Goal: Task Accomplishment & Management: Use online tool/utility

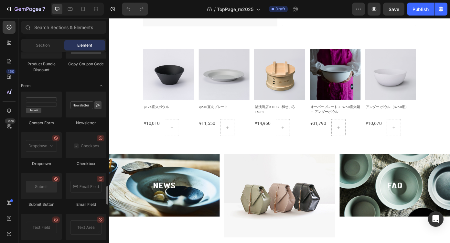
scroll to position [1435, 0]
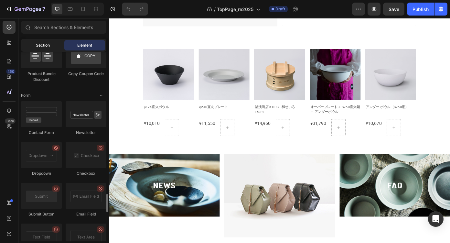
click at [43, 45] on span "Section" at bounding box center [43, 45] width 14 height 6
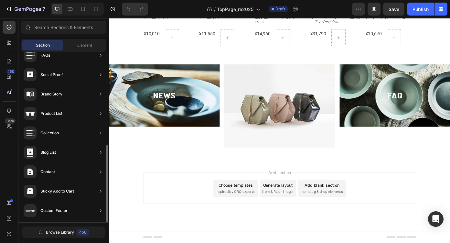
scroll to position [49, 0]
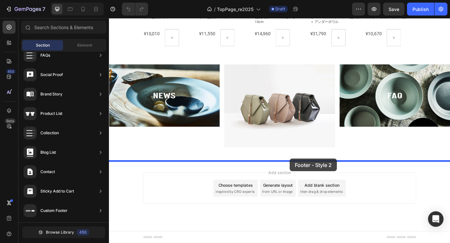
drag, startPoint x: 219, startPoint y: 113, endPoint x: 315, endPoint y: 178, distance: 115.2
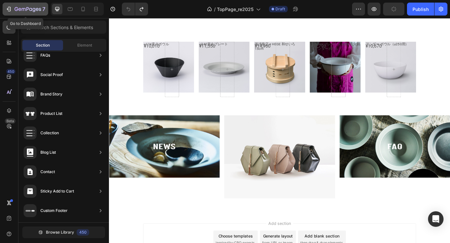
scroll to position [465, 0]
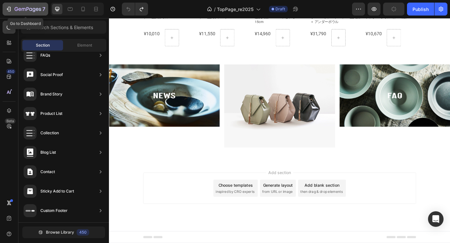
click at [12, 10] on div "7" at bounding box center [25, 9] width 40 height 8
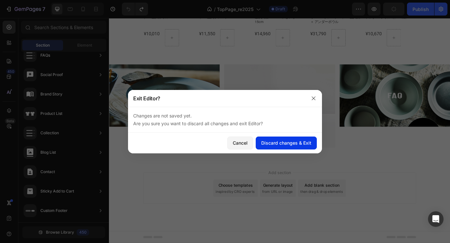
click at [286, 141] on div "Discard changes & Exit" at bounding box center [286, 142] width 50 height 7
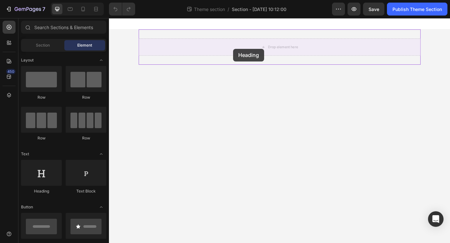
drag, startPoint x: 160, startPoint y: 188, endPoint x: 250, endPoint y: 53, distance: 162.2
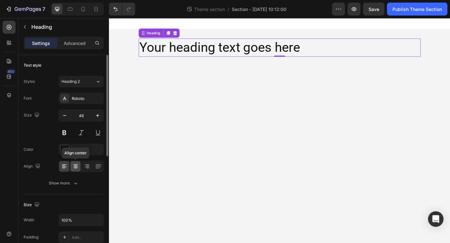
click at [72, 166] on div at bounding box center [75, 166] width 10 height 10
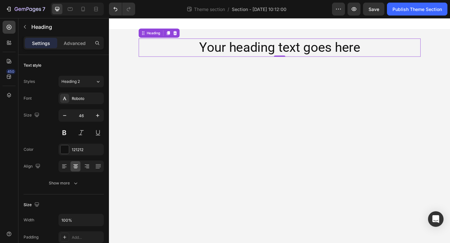
click at [266, 52] on h2 "Your heading text goes here" at bounding box center [303, 51] width 321 height 21
click at [266, 52] on p "Your heading text goes here" at bounding box center [302, 51] width 319 height 19
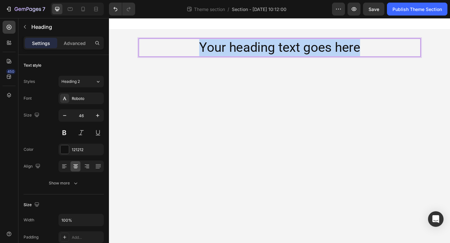
click at [266, 52] on p "Your heading text goes here" at bounding box center [302, 51] width 319 height 19
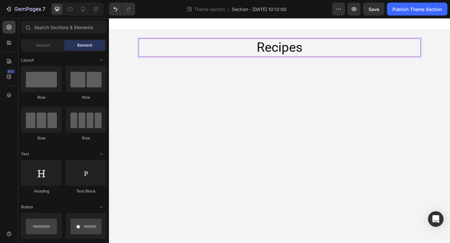
click at [350, 91] on body "Recipes Heading 0 Root Drag & drop element from sidebar or Explore Library Add …" at bounding box center [303, 146] width 388 height 256
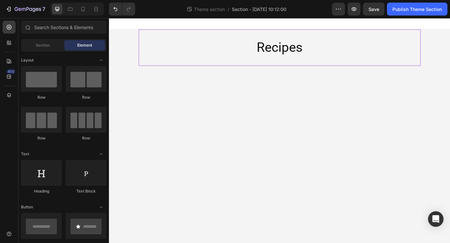
click at [382, 66] on div "Recipes Heading" at bounding box center [303, 51] width 321 height 41
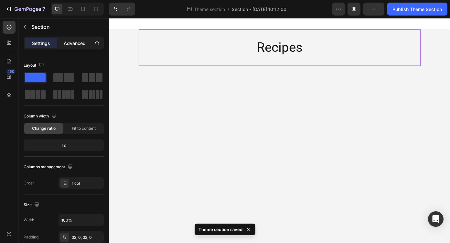
click at [76, 46] on p "Advanced" at bounding box center [75, 43] width 22 height 7
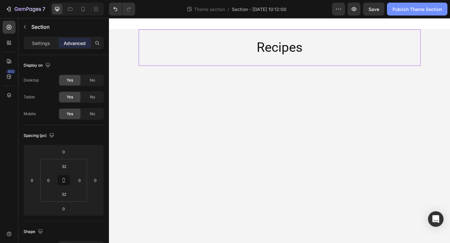
click at [411, 12] on div "Publish Theme Section" at bounding box center [416, 9] width 49 height 7
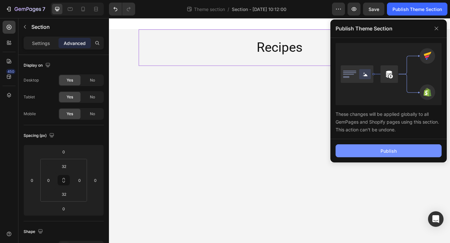
click at [391, 150] on div "Publish" at bounding box center [389, 150] width 16 height 7
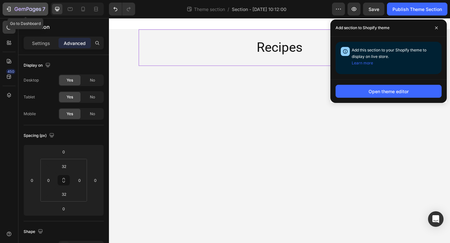
click at [10, 10] on icon "button" at bounding box center [8, 9] width 6 height 6
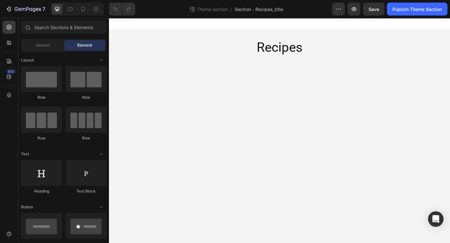
click at [420, 16] on div "7 Theme section / Section - Recipes_title Preview Save Publish Theme Section" at bounding box center [225, 9] width 450 height 18
click at [422, 10] on div "Publish Theme Section" at bounding box center [416, 9] width 49 height 7
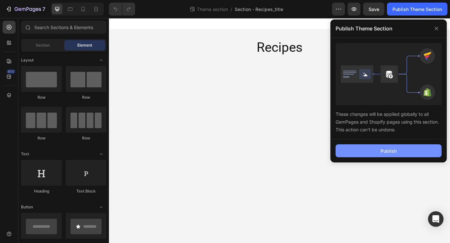
click at [399, 150] on button "Publish" at bounding box center [389, 150] width 106 height 13
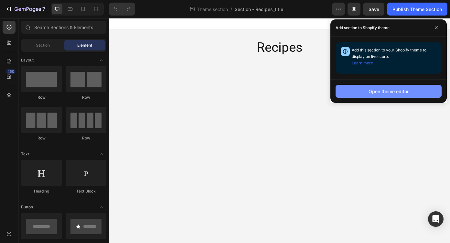
click at [382, 92] on div "Open theme editor" at bounding box center [389, 91] width 40 height 7
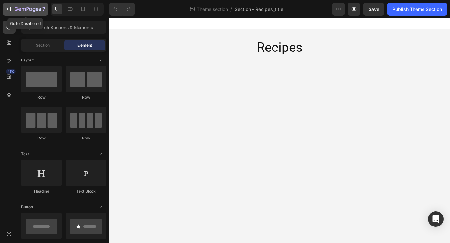
click at [7, 8] on icon "button" at bounding box center [8, 9] width 6 height 6
click at [11, 9] on icon "button" at bounding box center [8, 9] width 6 height 6
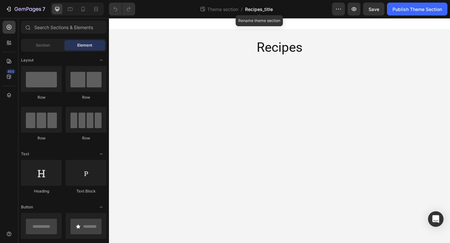
click at [266, 11] on span "Recipes_title" at bounding box center [259, 9] width 28 height 7
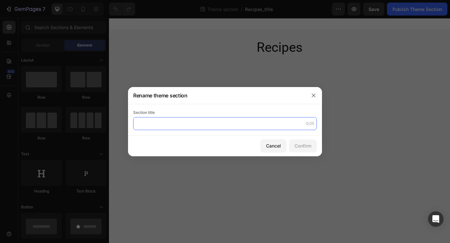
click at [233, 123] on input "text" at bounding box center [225, 123] width 184 height 13
type input "Recipes_title"
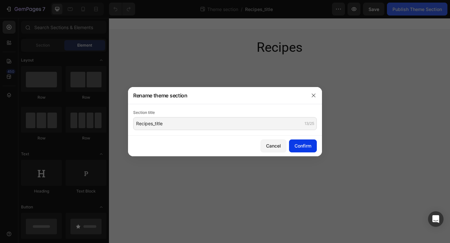
click at [301, 144] on div "Confirm" at bounding box center [303, 145] width 17 height 7
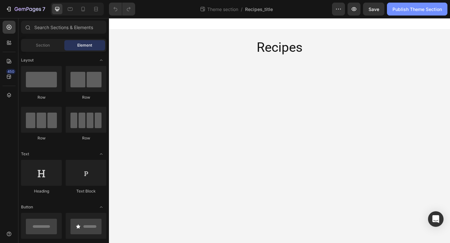
click at [403, 9] on div "Publish Theme Section" at bounding box center [416, 9] width 49 height 7
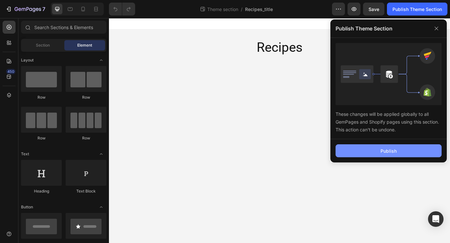
click at [396, 150] on div "Publish" at bounding box center [389, 150] width 16 height 7
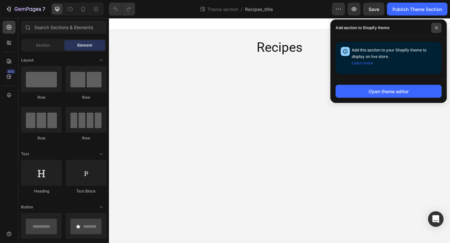
click at [435, 23] on span at bounding box center [436, 28] width 10 height 10
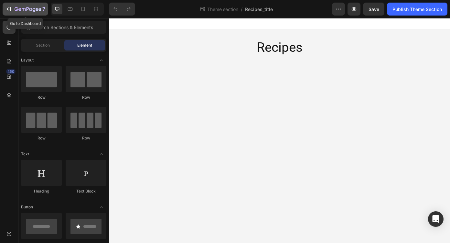
click at [31, 9] on icon "button" at bounding box center [30, 9] width 3 height 3
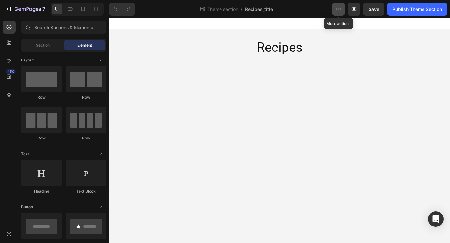
click at [339, 5] on button "button" at bounding box center [338, 9] width 13 height 13
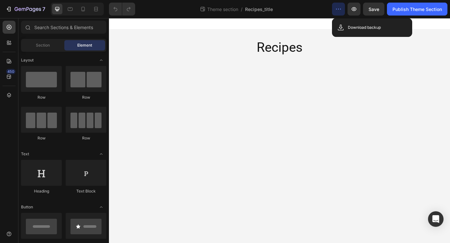
click at [409, 97] on body "Recipes Heading Root Drag & drop element from sidebar or Explore Library Add se…" at bounding box center [303, 146] width 388 height 256
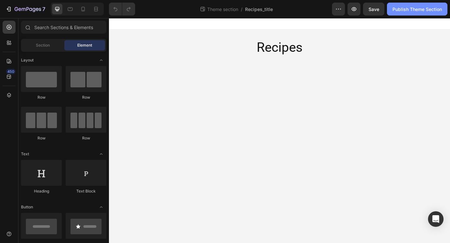
click at [400, 9] on div "Publish Theme Section" at bounding box center [416, 9] width 49 height 7
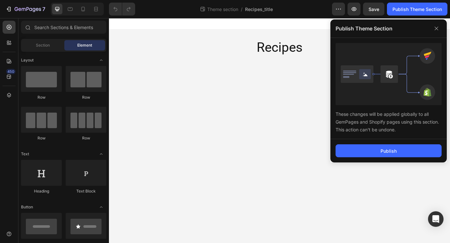
drag, startPoint x: 396, startPoint y: 132, endPoint x: 334, endPoint y: 114, distance: 64.7
click at [334, 114] on div "These changes will be applied globally to all GemPages and Shopify pages using …" at bounding box center [388, 88] width 116 height 101
copy div "These changes will be applied globally to all GemPages and Shopify pages using …"
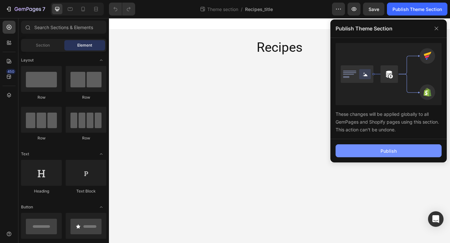
click at [381, 150] on div "Publish" at bounding box center [389, 150] width 16 height 7
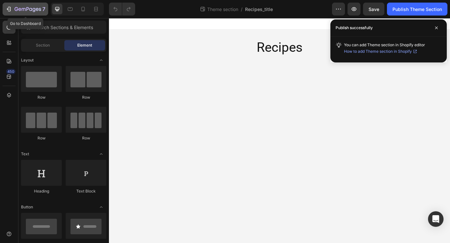
click at [9, 5] on div "7" at bounding box center [25, 9] width 40 height 8
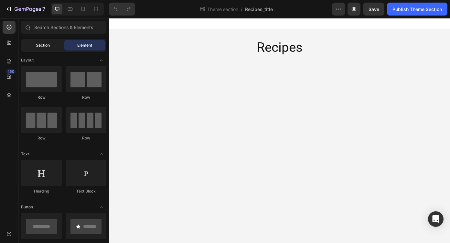
click at [42, 45] on span "Section" at bounding box center [43, 45] width 14 height 6
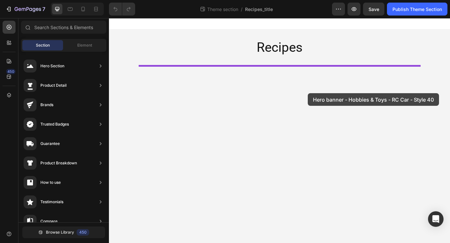
drag, startPoint x: 252, startPoint y: 83, endPoint x: 335, endPoint y: 103, distance: 85.2
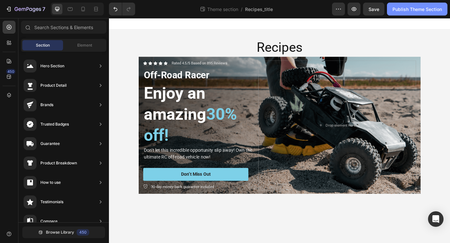
click at [432, 11] on div "Publish Theme Section" at bounding box center [416, 9] width 49 height 7
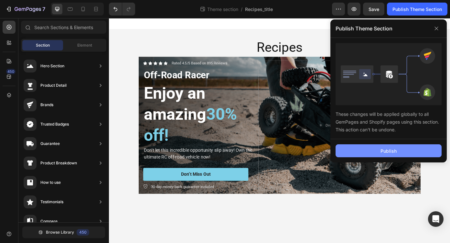
click at [400, 149] on button "Publish" at bounding box center [389, 150] width 106 height 13
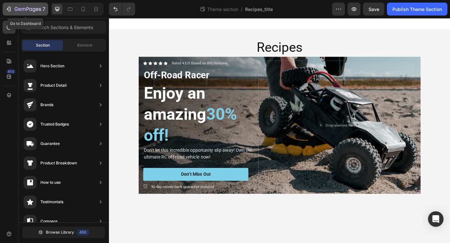
click at [22, 9] on icon "button" at bounding box center [24, 9] width 4 height 3
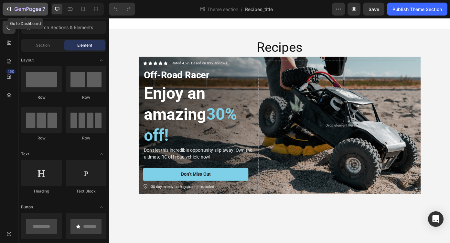
click at [10, 7] on icon "button" at bounding box center [9, 9] width 3 height 5
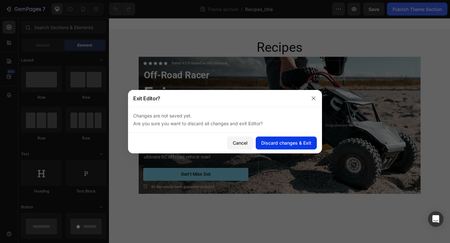
click at [292, 142] on div "Discard changes & Exit" at bounding box center [286, 142] width 50 height 7
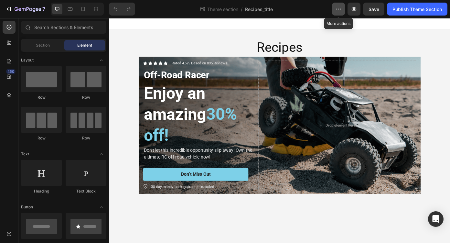
click at [335, 7] on icon "button" at bounding box center [338, 9] width 6 height 6
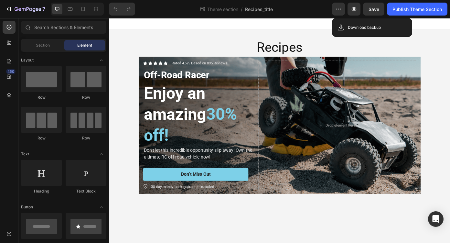
click at [285, 16] on div "7 Theme section / Recipes_title Preview Save Publish Theme Section" at bounding box center [225, 9] width 450 height 18
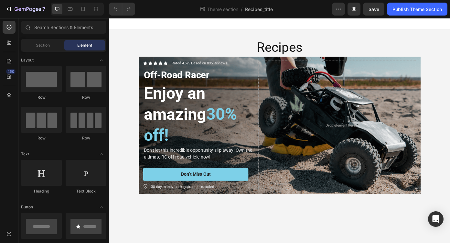
click at [202, 242] on body "Recipes Heading Icon Icon Icon Icon Icon Icon List Rated 4.5/5 Based on 895 Rev…" at bounding box center [303, 146] width 388 height 256
click at [4, 6] on button "7" at bounding box center [26, 9] width 46 height 13
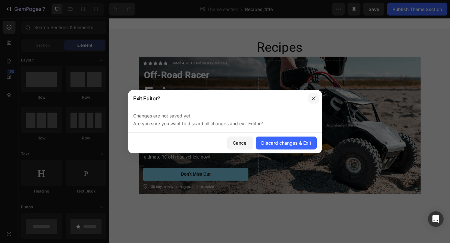
drag, startPoint x: 315, startPoint y: 97, endPoint x: 273, endPoint y: 48, distance: 65.4
click at [315, 97] on icon "button" at bounding box center [313, 98] width 5 height 5
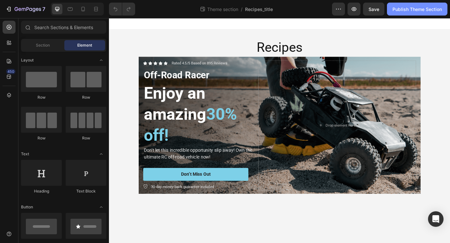
click at [406, 7] on div "Publish Theme Section" at bounding box center [416, 9] width 49 height 7
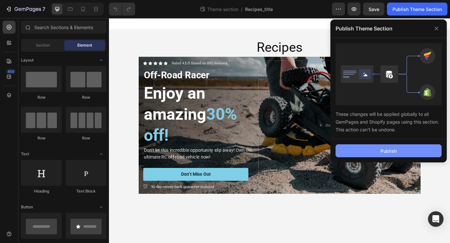
click at [393, 149] on div "Publish" at bounding box center [389, 150] width 16 height 7
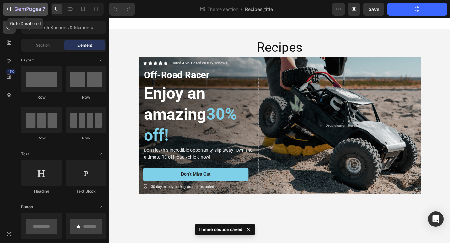
click at [12, 11] on icon "button" at bounding box center [8, 9] width 6 height 6
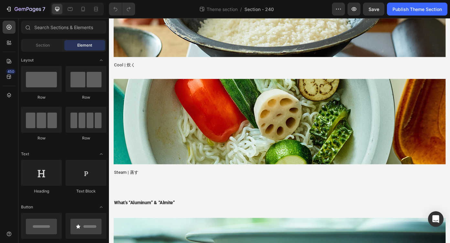
scroll to position [934, 0]
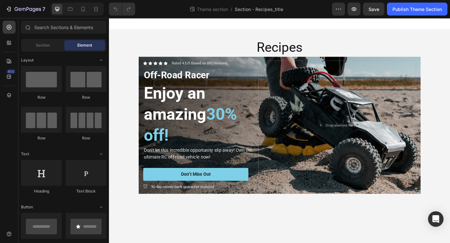
click at [336, 241] on body "Recipes Heading Icon Icon Icon Icon Icon Icon List Rated 4.5/5 Based on 895 Rev…" at bounding box center [303, 146] width 388 height 256
click at [38, 46] on span "Section" at bounding box center [43, 45] width 14 height 6
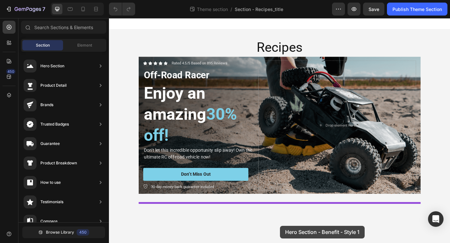
drag, startPoint x: 263, startPoint y: 130, endPoint x: 303, endPoint y: 254, distance: 130.2
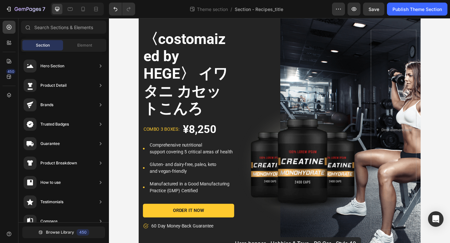
scroll to position [212, 0]
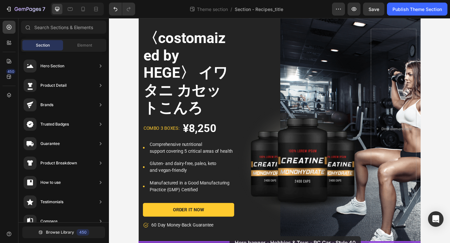
drag, startPoint x: 241, startPoint y: 80, endPoint x: 246, endPoint y: 266, distance: 185.9
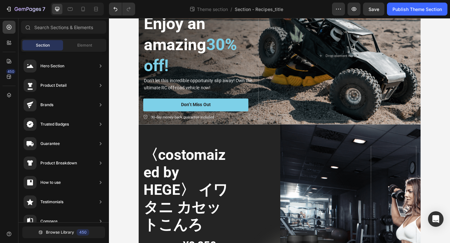
scroll to position [0, 0]
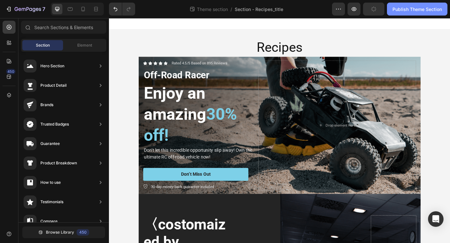
click at [422, 10] on div "Publish Theme Section" at bounding box center [416, 9] width 49 height 7
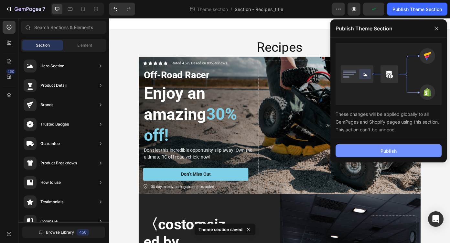
click at [383, 148] on div "Publish" at bounding box center [389, 150] width 16 height 7
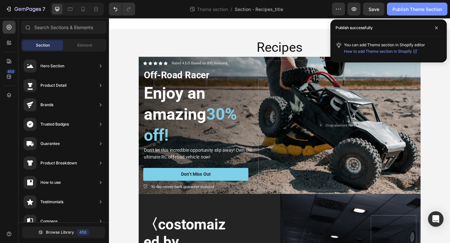
click at [415, 11] on div "Publish Theme Section" at bounding box center [416, 9] width 49 height 7
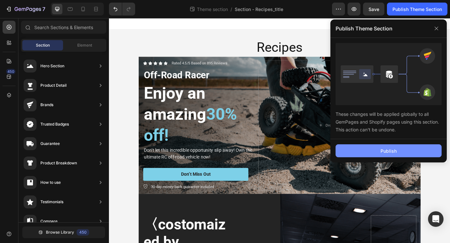
click at [387, 153] on div "Publish" at bounding box center [389, 150] width 16 height 7
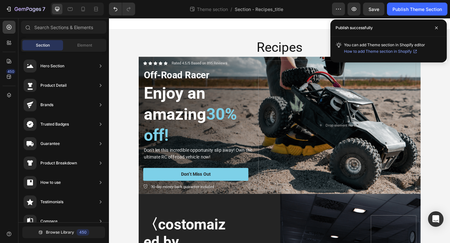
click at [374, 52] on span "How to add Theme section in Shopify" at bounding box center [378, 51] width 68 height 6
drag, startPoint x: 398, startPoint y: 42, endPoint x: 334, endPoint y: 29, distance: 64.8
click at [334, 29] on div "Publish successfully You can add Theme section in Shopify editor How to add The…" at bounding box center [388, 40] width 116 height 43
copy div "Publish successfully You can add Theme section in Shopify editor"
click at [11, 7] on icon "button" at bounding box center [8, 9] width 6 height 6
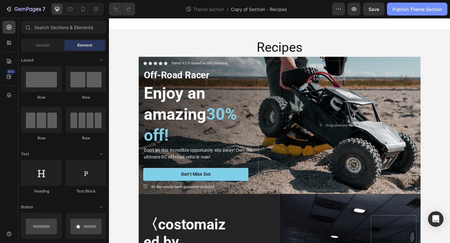
click at [423, 13] on button "Publish Theme Section" at bounding box center [417, 9] width 60 height 13
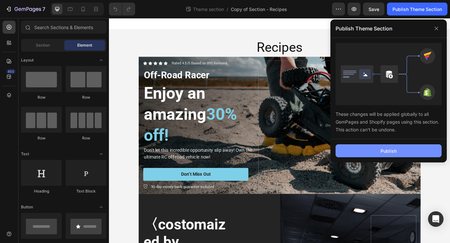
click at [387, 146] on button "Publish" at bounding box center [389, 150] width 106 height 13
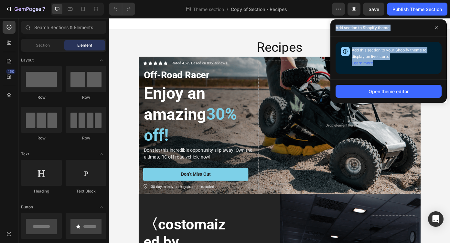
drag, startPoint x: 400, startPoint y: 75, endPoint x: 334, endPoint y: 27, distance: 81.6
click at [334, 27] on div "Add section to Shopify theme Add this section to your Shopify theme to display …" at bounding box center [388, 60] width 116 height 83
copy div "Add section to Shopify theme Add this section to your Shopify theme to display …"
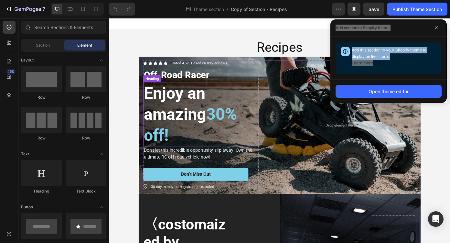
click at [214, 125] on h2 "Enjoy an amazing 30% off!" at bounding box center [212, 127] width 128 height 73
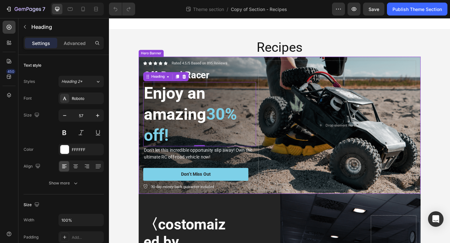
click at [450, 99] on div "Icon Icon Icon Icon Icon Icon List Rated 4.5/5 Based on 895 Reviews Text Block …" at bounding box center [303, 140] width 321 height 168
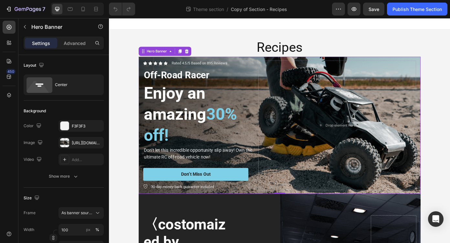
click at [450, 100] on div "Icon Icon Icon Icon Icon Icon List Rated 4.5/5 Based on 895 Reviews Text Block …" at bounding box center [303, 140] width 321 height 168
click at [198, 55] on icon at bounding box center [197, 56] width 4 height 5
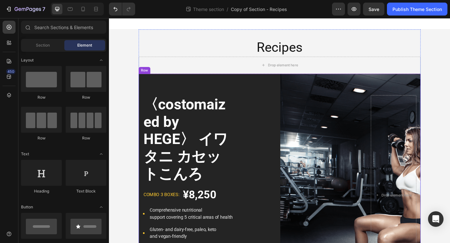
click at [195, 97] on div "〈costomaized by HEGE〉 イワタニ カセットこんろ Product Title combo 3 boxes: Text block ¥8,2…" at bounding box center [303, 219] width 321 height 276
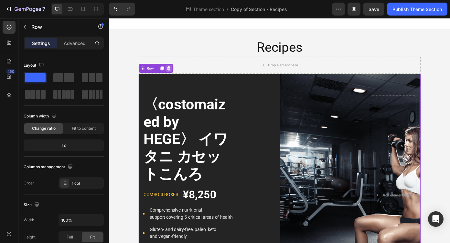
click at [177, 73] on icon at bounding box center [176, 75] width 5 height 5
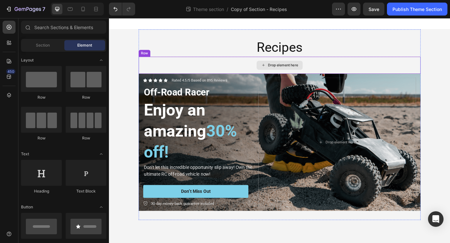
click at [190, 73] on div "Drop element here" at bounding box center [303, 71] width 321 height 19
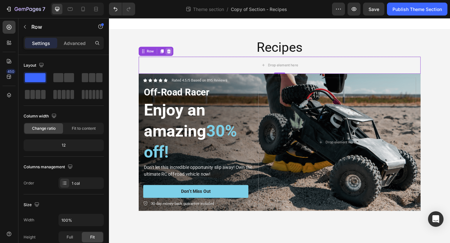
click at [178, 56] on icon at bounding box center [177, 56] width 4 height 5
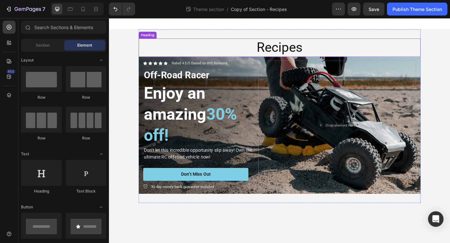
click at [195, 62] on h2 "Recipes" at bounding box center [303, 51] width 321 height 21
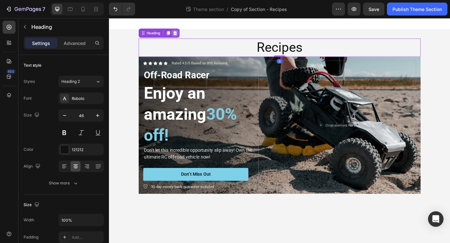
click at [184, 35] on icon at bounding box center [184, 35] width 4 height 5
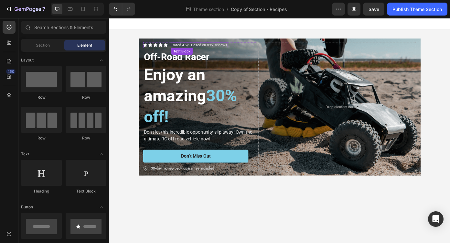
click at [187, 49] on p "Rated 4.5/5 Based on 895 Reviews" at bounding box center [211, 48] width 63 height 5
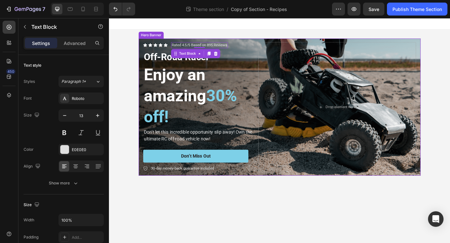
click at [276, 43] on div "Icon Icon Icon Icon Icon Icon List Rated 4.5/5 Based on 895 Reviews Text Block …" at bounding box center [303, 119] width 321 height 168
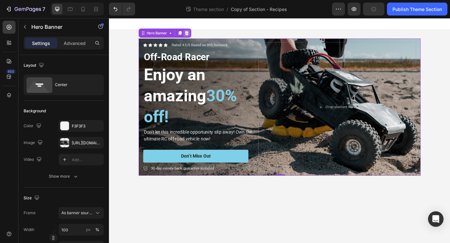
click at [197, 35] on icon at bounding box center [197, 35] width 5 height 5
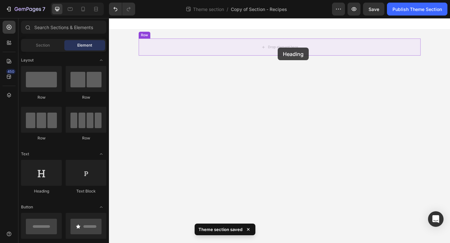
drag, startPoint x: 156, startPoint y: 195, endPoint x: 302, endPoint y: 51, distance: 205.1
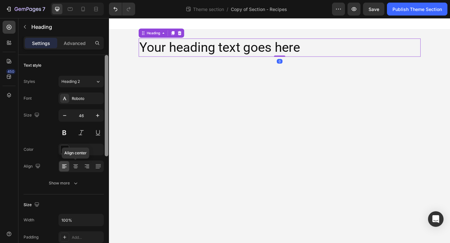
drag, startPoint x: 76, startPoint y: 168, endPoint x: 105, endPoint y: 139, distance: 40.7
click at [76, 168] on icon at bounding box center [75, 166] width 6 height 6
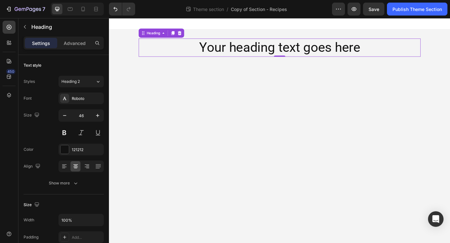
click at [257, 51] on h2 "Your heading text goes here" at bounding box center [303, 51] width 321 height 21
click at [257, 51] on p "Your heading text goes here" at bounding box center [302, 51] width 319 height 19
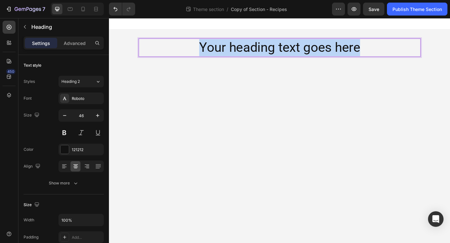
click at [257, 51] on p "Your heading text goes here" at bounding box center [302, 51] width 319 height 19
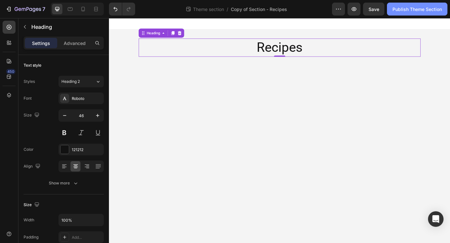
click at [416, 9] on div "Publish Theme Section" at bounding box center [416, 9] width 49 height 7
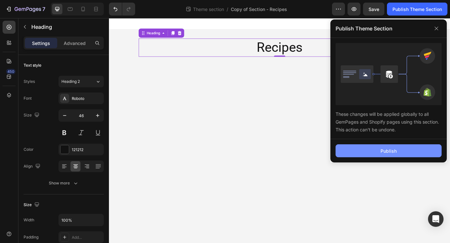
click at [383, 150] on div "Publish" at bounding box center [389, 150] width 16 height 7
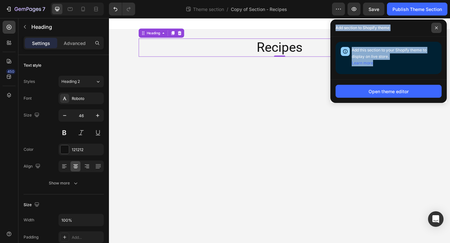
click at [436, 27] on icon at bounding box center [436, 27] width 3 height 3
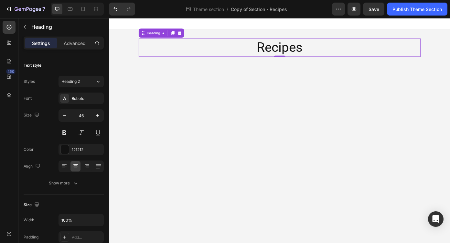
click at [403, 164] on body "Recipes Heading 0 Row Root Drag & drop element from sidebar or Explore Library …" at bounding box center [303, 146] width 388 height 256
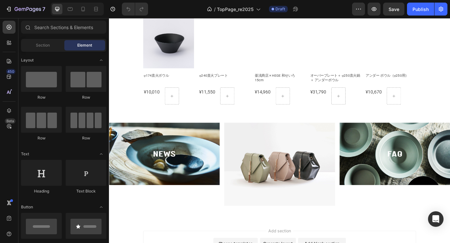
scroll to position [403, 0]
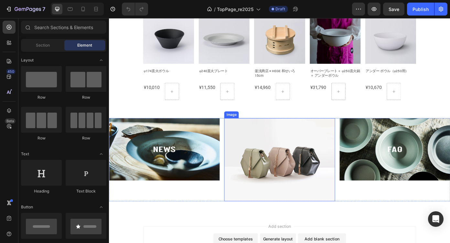
click at [301, 170] on img at bounding box center [303, 179] width 126 height 94
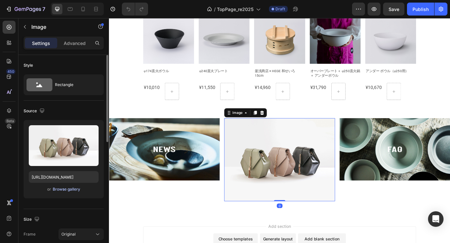
click at [71, 191] on div "Browse gallery" at bounding box center [66, 189] width 27 height 6
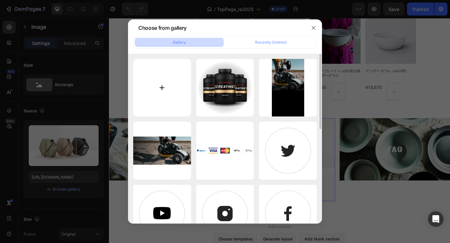
click at [158, 84] on input "file" at bounding box center [162, 88] width 58 height 58
type input "C:\fakepath\HEGE_T16_9_250828.png"
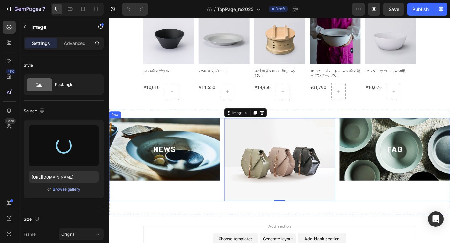
type input "https://cdn.shopify.com/s/files/1/0787/1938/5913/files/gempages_527668740104389…"
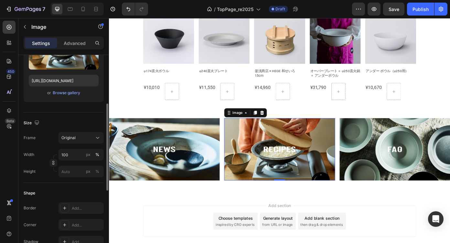
scroll to position [102, 0]
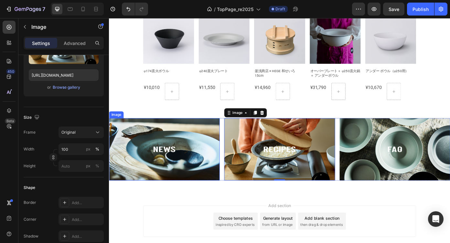
click at [164, 161] on img at bounding box center [172, 167] width 126 height 71
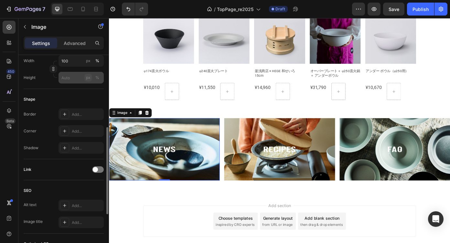
scroll to position [195, 0]
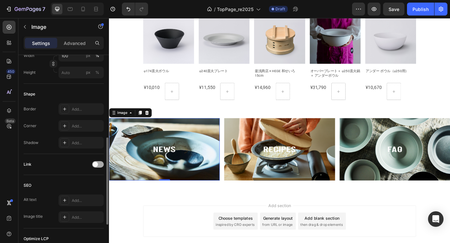
click at [98, 166] on div at bounding box center [98, 164] width 12 height 6
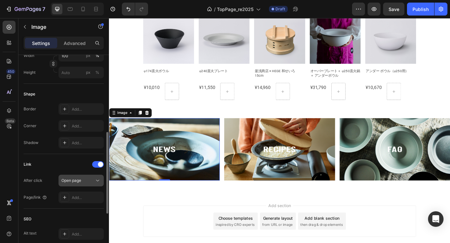
click at [97, 182] on icon at bounding box center [97, 180] width 6 height 6
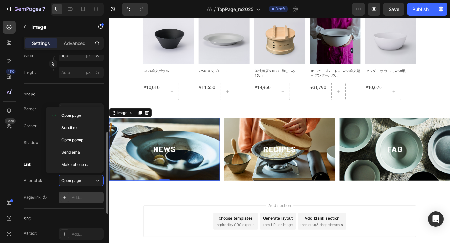
click at [86, 195] on div "Add..." at bounding box center [87, 198] width 30 height 6
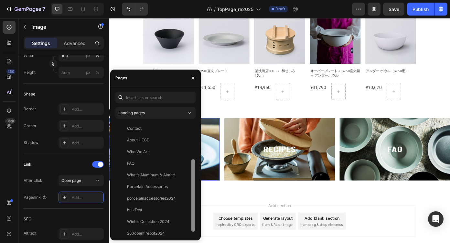
scroll to position [62, 0]
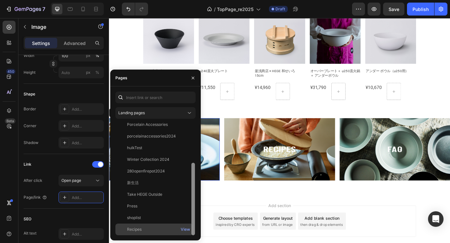
drag, startPoint x: 194, startPoint y: 202, endPoint x: 189, endPoint y: 224, distance: 22.4
click at [189, 224] on div "Contact View About HEGE View Who We Are View FAQ View What’s Aluminum & Almite …" at bounding box center [155, 179] width 80 height 113
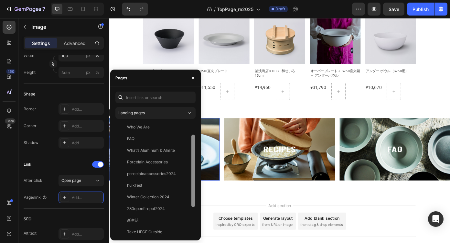
scroll to position [21, 0]
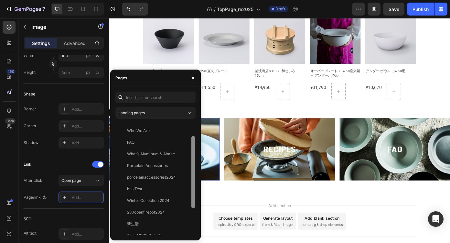
drag, startPoint x: 301, startPoint y: 230, endPoint x: 218, endPoint y: 189, distance: 93.1
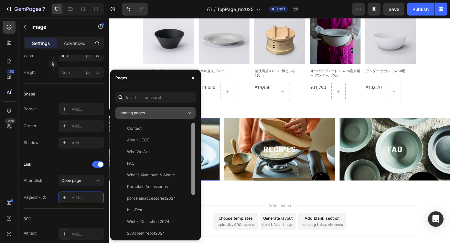
click at [187, 108] on button "Landing pages" at bounding box center [155, 113] width 80 height 12
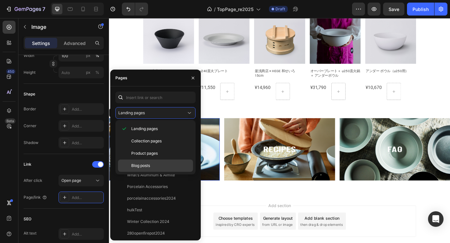
click at [170, 162] on div "Blog posts" at bounding box center [155, 165] width 75 height 12
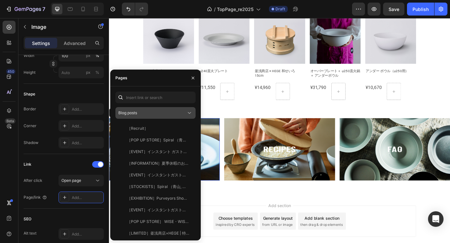
click at [190, 114] on icon at bounding box center [189, 113] width 6 height 6
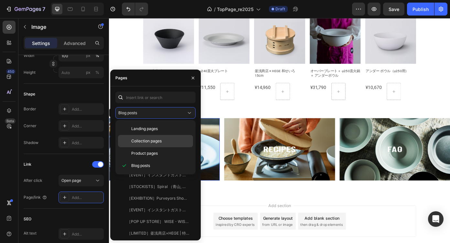
click at [176, 143] on p "Collection pages" at bounding box center [160, 141] width 59 height 6
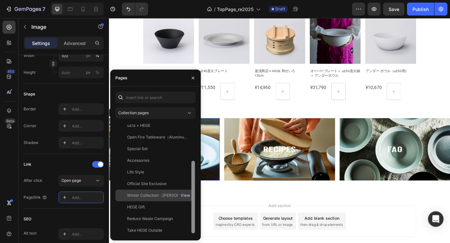
scroll to position [62, 0]
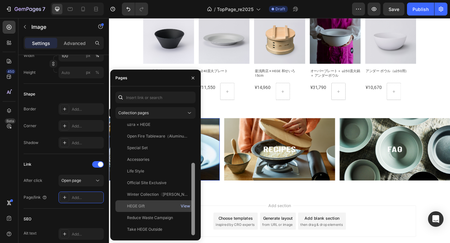
drag, startPoint x: 193, startPoint y: 151, endPoint x: 189, endPoint y: 206, distance: 55.8
click at [189, 206] on div "All Products View All Products View 釜浅商店×HEGEセット View HEGEセット View HEGE View uz…" at bounding box center [155, 179] width 80 height 113
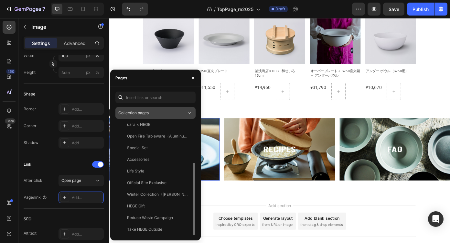
click at [188, 112] on icon at bounding box center [189, 113] width 6 height 6
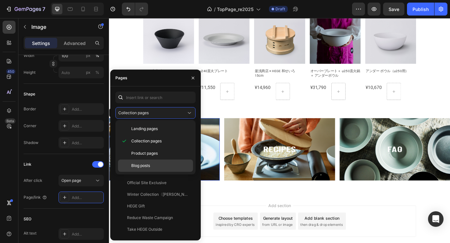
click at [160, 167] on p "Blog posts" at bounding box center [160, 166] width 59 height 6
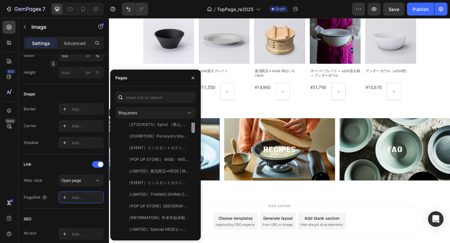
scroll to position [0, 0]
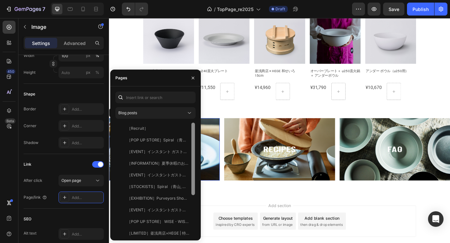
drag, startPoint x: 192, startPoint y: 131, endPoint x: 196, endPoint y: 95, distance: 36.1
click at [196, 95] on div "Blog posts ［Recruit］ View ［POP UP STORE］Spiral （青山, 東京） View ［EVENT］インスタント ガストロ…" at bounding box center [155, 163] width 91 height 144
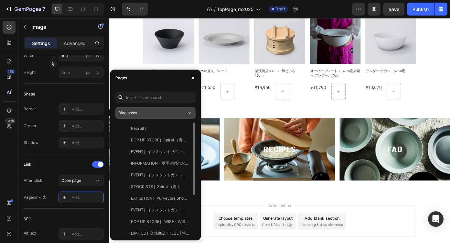
click at [181, 116] on button "Blog posts" at bounding box center [155, 113] width 80 height 12
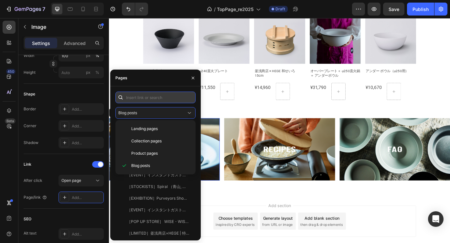
click at [138, 96] on input "text" at bounding box center [155, 97] width 80 height 12
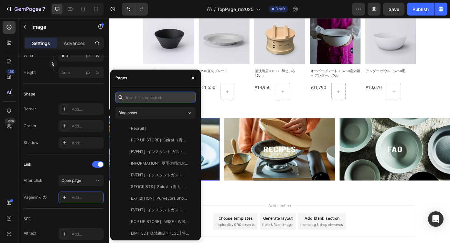
paste input "https://www.hege.jp/blogs/news"
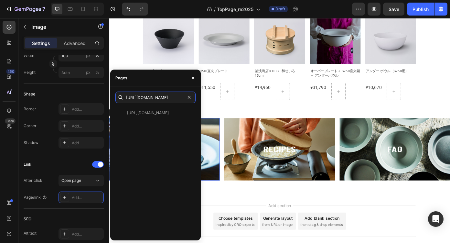
type input "https://www.hege.jp/blogs/news"
click at [171, 151] on div "https://www.hege.jp/blogs/news View" at bounding box center [155, 171] width 80 height 128
click at [192, 77] on icon "button" at bounding box center [193, 77] width 3 height 3
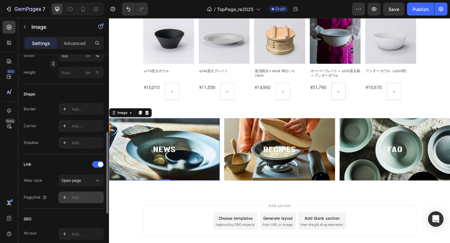
click at [76, 197] on div "Add..." at bounding box center [87, 198] width 30 height 6
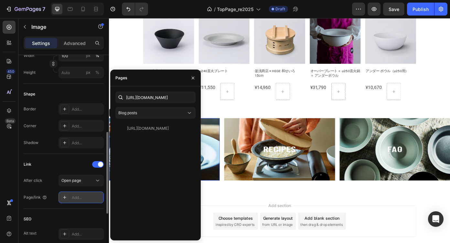
click at [81, 197] on div "Add..." at bounding box center [87, 198] width 30 height 6
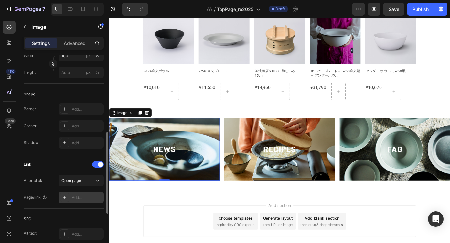
click at [82, 197] on div "Add..." at bounding box center [87, 198] width 30 height 6
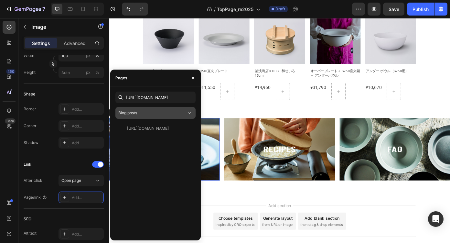
click at [178, 114] on div "Blog posts" at bounding box center [152, 113] width 68 height 6
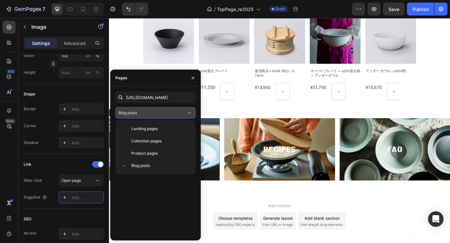
click at [178, 114] on div "Blog posts" at bounding box center [152, 113] width 68 height 6
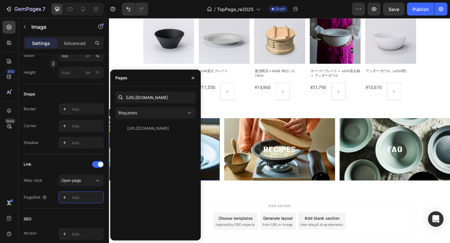
click at [153, 178] on div "https://www.hege.jp/blogs/news View" at bounding box center [155, 179] width 80 height 113
click at [193, 75] on icon "button" at bounding box center [192, 77] width 5 height 5
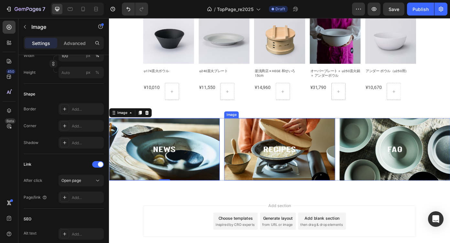
click at [305, 179] on img at bounding box center [303, 167] width 126 height 71
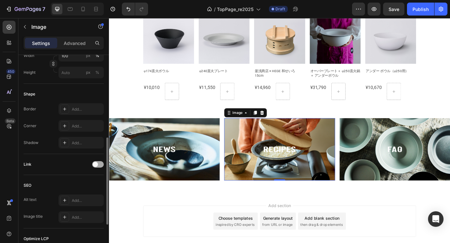
click at [99, 161] on div at bounding box center [98, 164] width 12 height 6
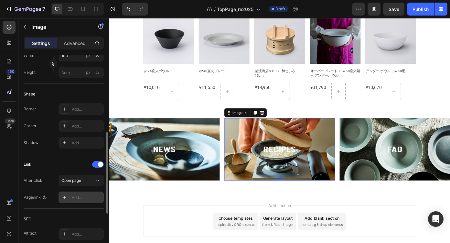
click at [81, 196] on div "Add..." at bounding box center [87, 198] width 30 height 6
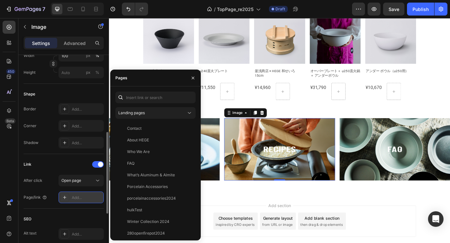
click at [84, 198] on div "Add..." at bounding box center [87, 198] width 30 height 6
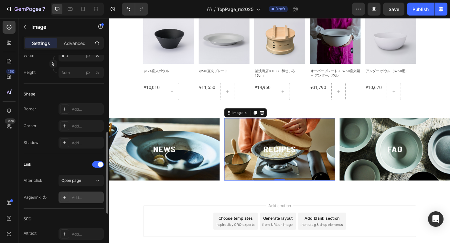
click at [88, 198] on div "Add..." at bounding box center [87, 198] width 30 height 6
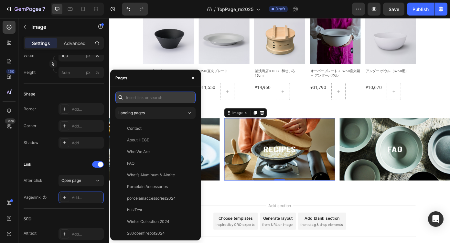
paste input "https://www.hege.jp/blogs/recipe"
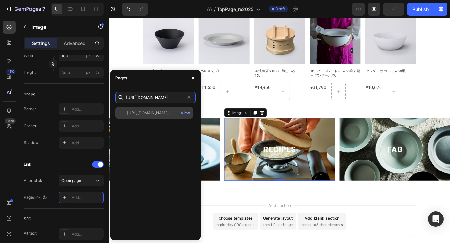
type input "https://www.hege.jp/blogs/recipe"
click at [155, 115] on div "https://www.hege.jp/blogs/recipe" at bounding box center [148, 113] width 42 height 6
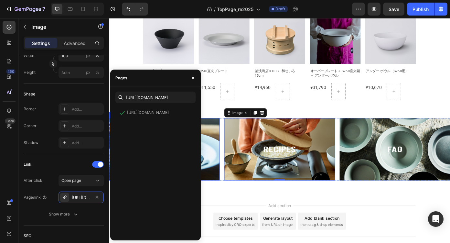
click at [214, 177] on img at bounding box center [172, 167] width 126 height 71
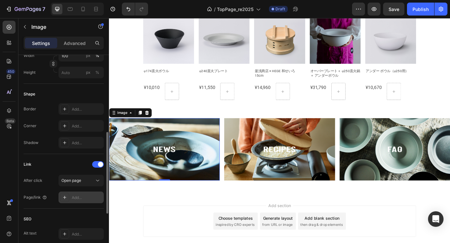
click at [80, 198] on div "Add..." at bounding box center [87, 198] width 30 height 6
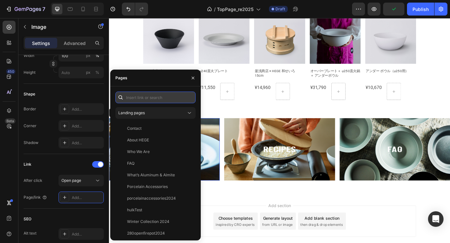
click at [154, 97] on input "text" at bounding box center [155, 97] width 80 height 12
paste input "https://www.hege.jp/blogs/news"
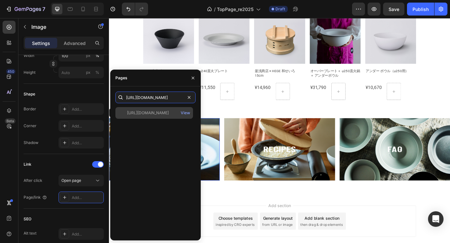
type input "https://www.hege.jp/blogs/news"
click at [155, 111] on div "https://www.hege.jp/blogs/news" at bounding box center [148, 113] width 42 height 6
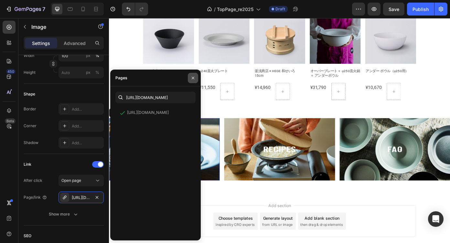
click at [193, 77] on icon "button" at bounding box center [192, 77] width 5 height 5
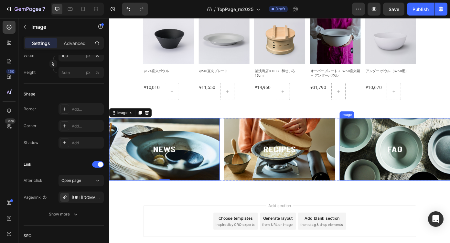
click at [416, 184] on img at bounding box center [434, 167] width 126 height 71
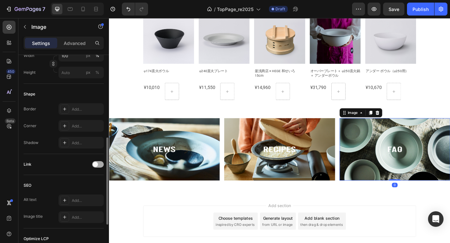
click at [96, 162] on div at bounding box center [98, 164] width 12 height 6
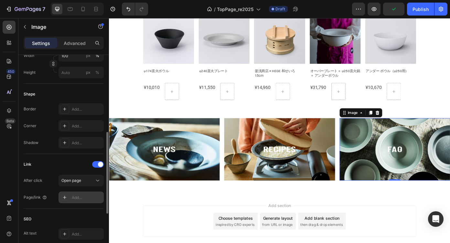
click at [78, 198] on div "Add..." at bounding box center [87, 198] width 30 height 6
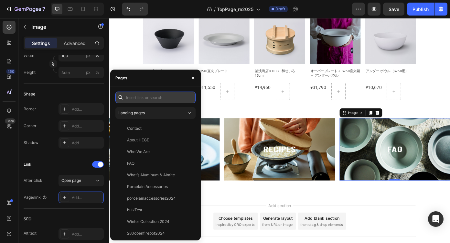
click at [142, 98] on input "text" at bounding box center [155, 97] width 80 height 12
paste input "https://www.hege.jp/pages/faq"
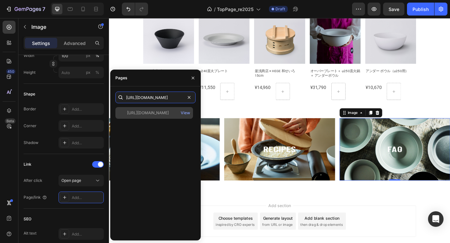
type input "https://www.hege.jp/pages/faq"
click at [161, 114] on div "https://www.hege.jp/pages/faq" at bounding box center [148, 113] width 42 height 6
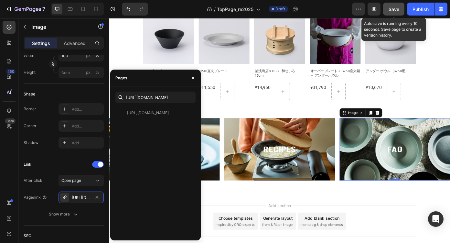
click at [391, 13] on button "Save" at bounding box center [393, 9] width 21 height 13
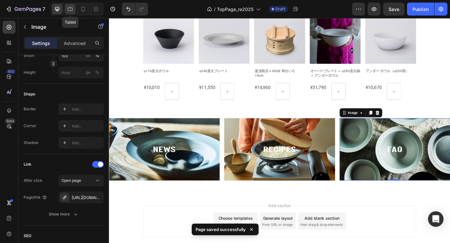
click at [70, 8] on icon at bounding box center [70, 9] width 5 height 4
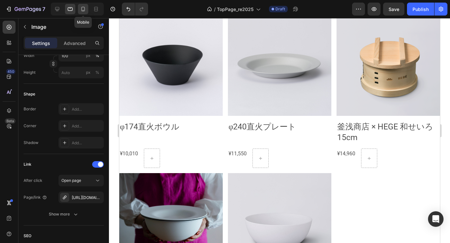
click at [80, 8] on icon at bounding box center [83, 9] width 6 height 6
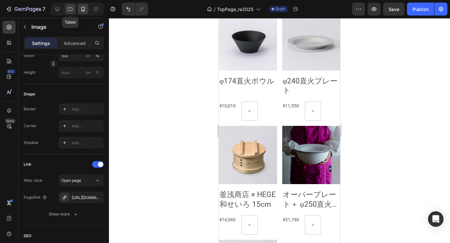
click at [72, 11] on icon at bounding box center [70, 9] width 6 height 6
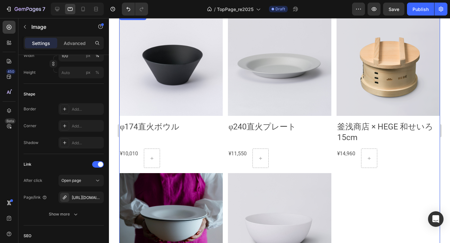
click at [376, 210] on div "Product Images φ174直火ボウル Product Title ¥10,010 Product Price Product Price Row …" at bounding box center [279, 170] width 321 height 316
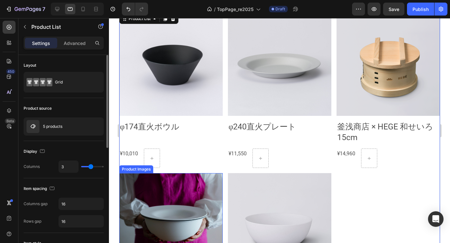
type input "2"
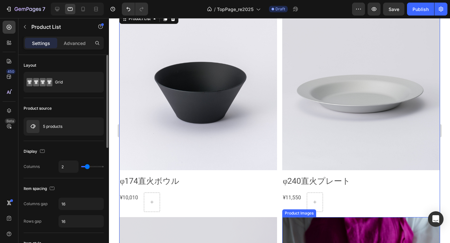
type input "3"
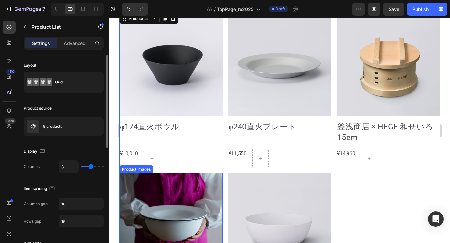
type input "4"
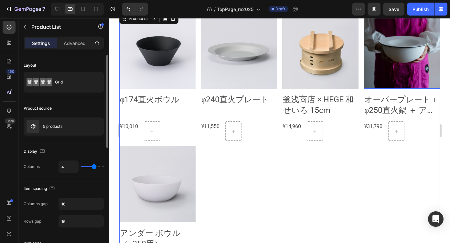
type input "5"
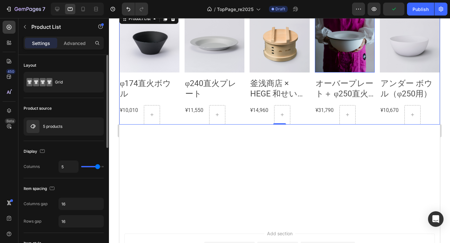
type input "6"
type input "5"
drag, startPoint x: 91, startPoint y: 168, endPoint x: 98, endPoint y: 167, distance: 7.5
type input "5"
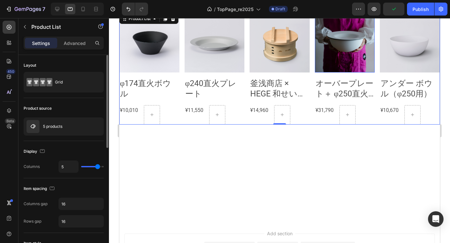
click at [98, 167] on input "range" at bounding box center [92, 166] width 23 height 1
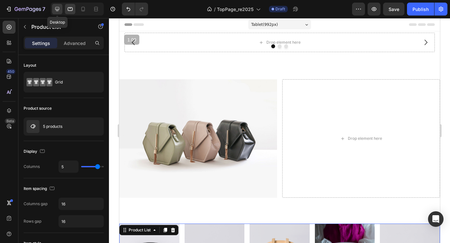
click at [58, 7] on icon at bounding box center [57, 9] width 6 height 6
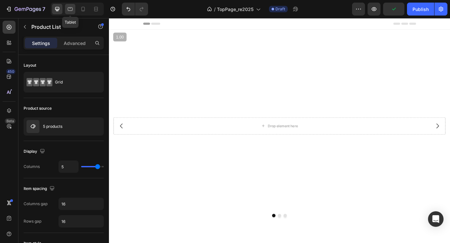
click at [68, 9] on icon at bounding box center [70, 9] width 6 height 6
type input "100%"
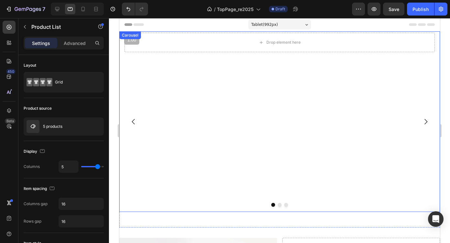
click at [220, 105] on div "Drop element here Hero Banner" at bounding box center [279, 121] width 321 height 180
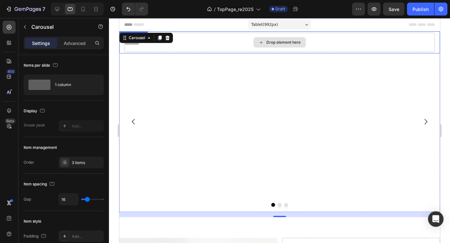
click at [229, 46] on div "Drop element here" at bounding box center [279, 42] width 310 height 19
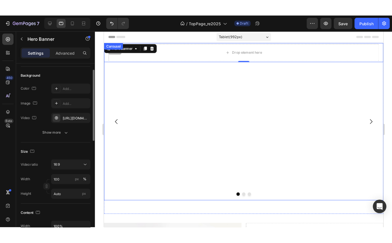
scroll to position [49, 0]
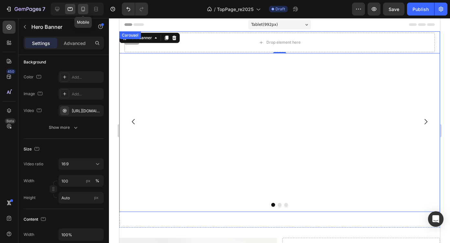
click at [83, 10] on icon at bounding box center [83, 9] width 4 height 5
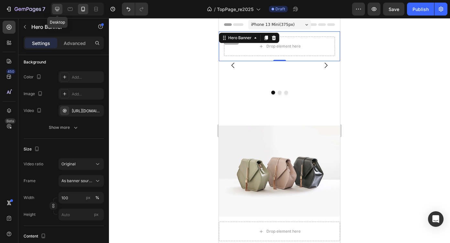
click at [60, 9] on icon at bounding box center [57, 9] width 6 height 6
type input "Auto"
type input "1200"
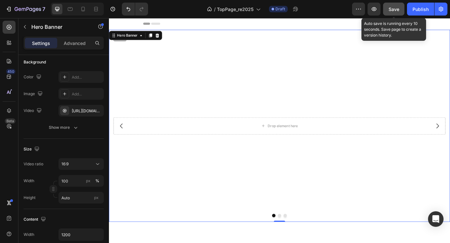
click at [395, 9] on span "Save" at bounding box center [394, 8] width 11 height 5
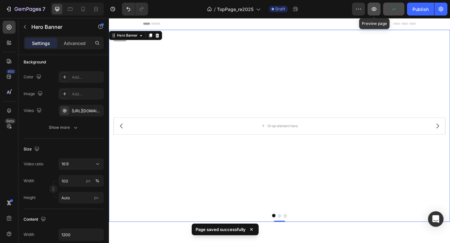
click at [376, 9] on icon "button" at bounding box center [374, 9] width 5 height 4
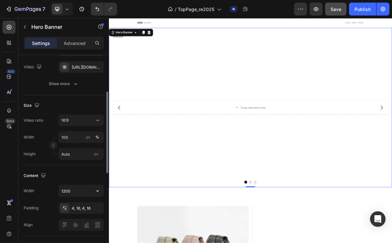
scroll to position [98, 0]
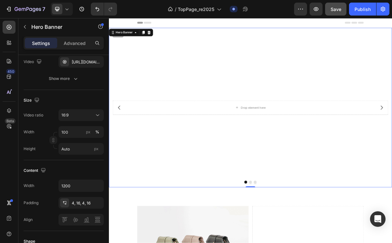
click at [154, 215] on video "Background Image" at bounding box center [303, 140] width 388 height 218
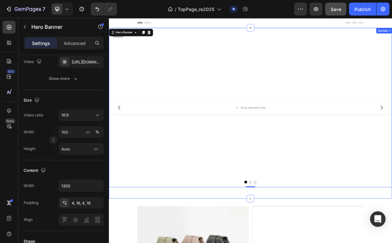
click at [183, 242] on div "Drop element here Hero Banner 0 Image Image Carousel Section 1" at bounding box center [303, 148] width 388 height 234
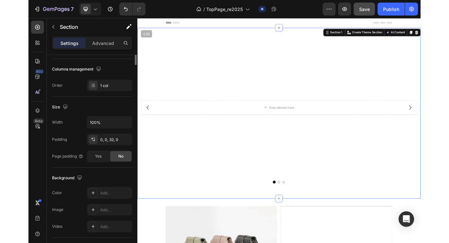
scroll to position [0, 0]
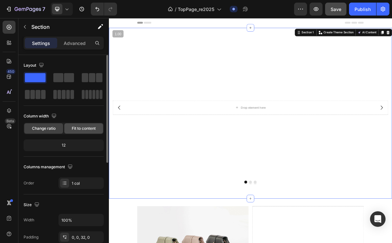
click at [90, 129] on span "Fit to content" at bounding box center [84, 128] width 24 height 6
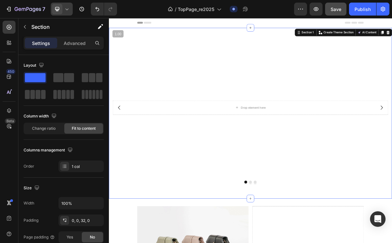
click at [67, 11] on icon at bounding box center [67, 9] width 6 height 6
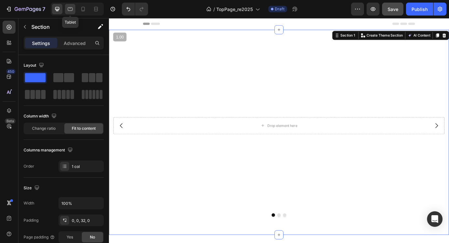
click at [71, 9] on icon at bounding box center [70, 9] width 6 height 6
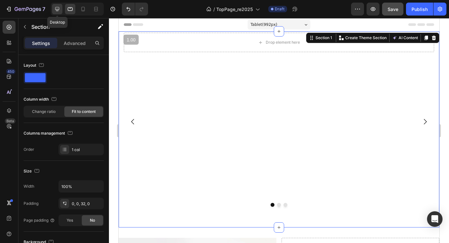
click at [59, 8] on icon at bounding box center [57, 9] width 6 height 6
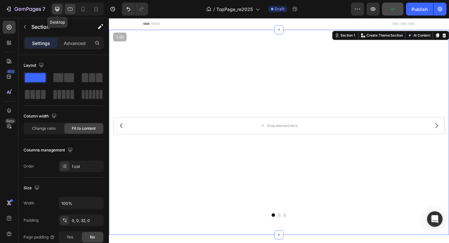
click at [65, 6] on div "Desktop" at bounding box center [77, 9] width 53 height 13
click at [66, 6] on div at bounding box center [70, 9] width 10 height 10
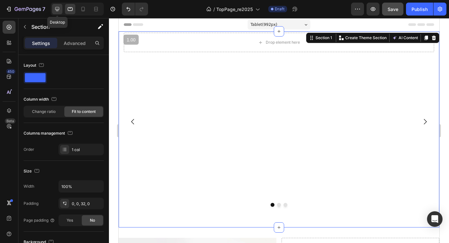
click at [59, 7] on icon at bounding box center [57, 9] width 6 height 6
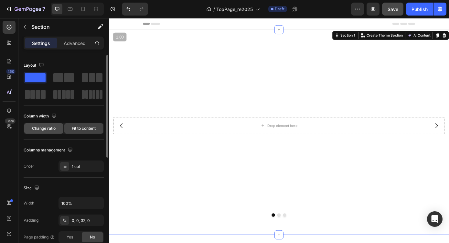
click at [42, 131] on span "Change ratio" at bounding box center [44, 128] width 24 height 6
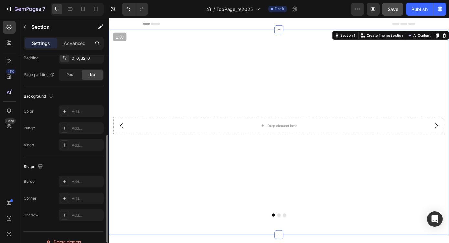
scroll to position [188, 0]
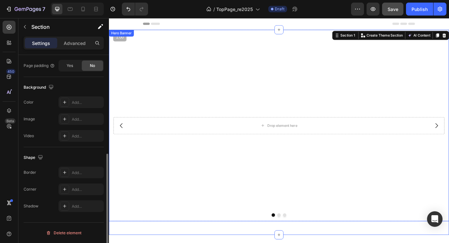
click at [174, 195] on video "Background Image" at bounding box center [303, 140] width 388 height 218
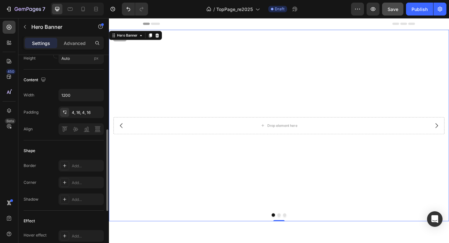
scroll to position [0, 0]
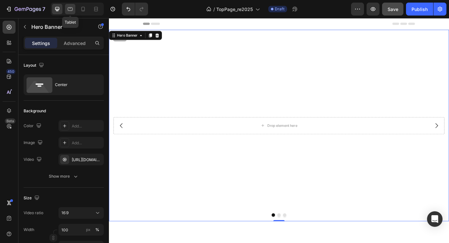
click at [70, 11] on icon at bounding box center [70, 9] width 6 height 6
type input "100%"
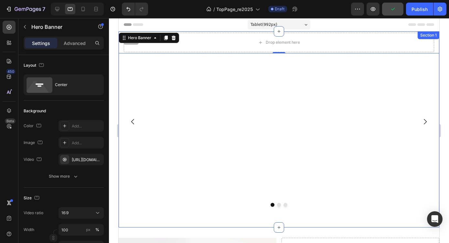
click at [230, 218] on div "Drop element here Hero Banner 0 Image Image Carousel Section 1" at bounding box center [279, 129] width 321 height 196
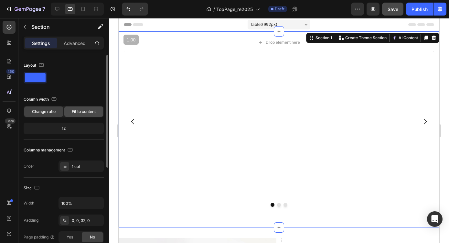
click at [89, 111] on span "Fit to content" at bounding box center [84, 112] width 24 height 6
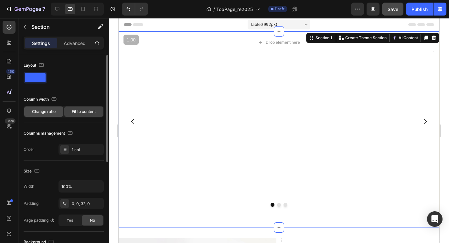
click at [51, 111] on span "Change ratio" at bounding box center [44, 112] width 24 height 6
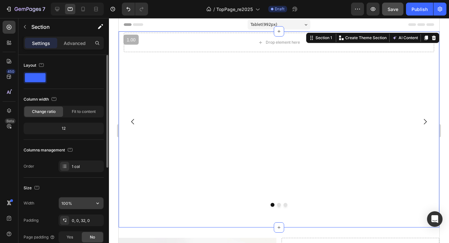
click at [84, 202] on input "100%" at bounding box center [81, 203] width 45 height 12
click at [99, 204] on icon "button" at bounding box center [97, 203] width 6 height 6
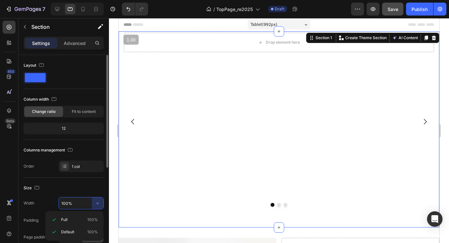
click at [99, 188] on div "Size" at bounding box center [64, 188] width 80 height 10
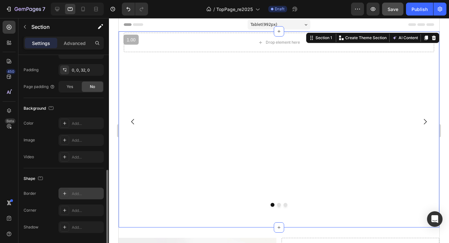
scroll to position [171, 0]
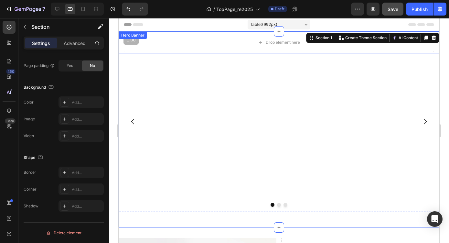
click at [241, 52] on div "Drop element here" at bounding box center [279, 42] width 321 height 22
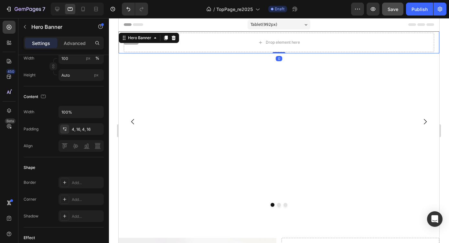
scroll to position [0, 0]
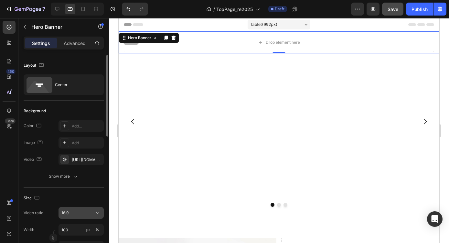
click at [100, 213] on icon at bounding box center [97, 212] width 6 height 6
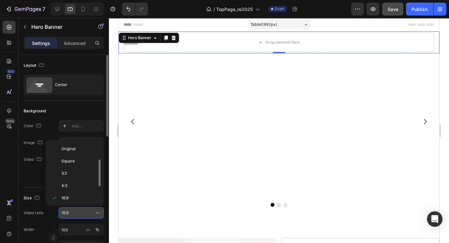
scroll to position [12, 0]
click at [100, 213] on icon at bounding box center [97, 212] width 6 height 6
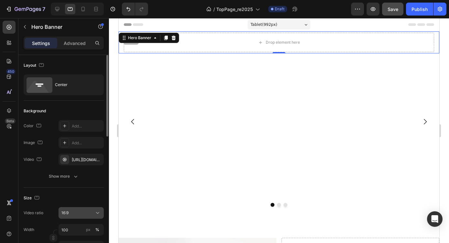
click at [100, 213] on icon at bounding box center [97, 212] width 6 height 6
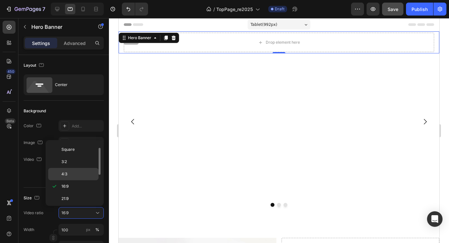
click at [77, 173] on p "4:3" at bounding box center [78, 174] width 34 height 6
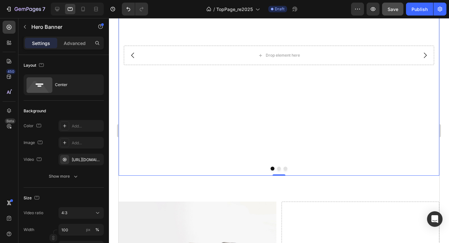
scroll to position [102, 0]
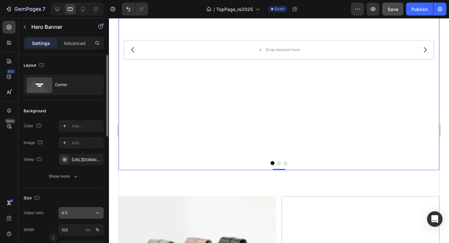
click at [95, 211] on icon at bounding box center [97, 212] width 6 height 6
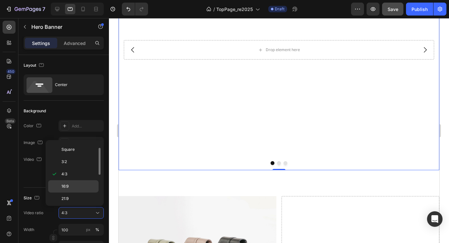
click at [84, 187] on p "16:9" at bounding box center [78, 186] width 34 height 6
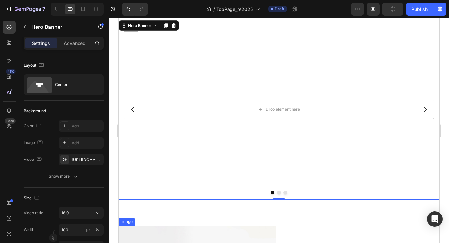
scroll to position [0, 0]
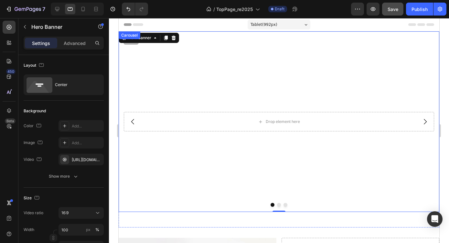
click at [279, 205] on button "Dot" at bounding box center [279, 205] width 4 height 4
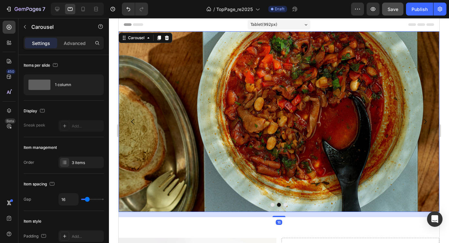
click at [285, 205] on button "Dot" at bounding box center [286, 205] width 4 height 4
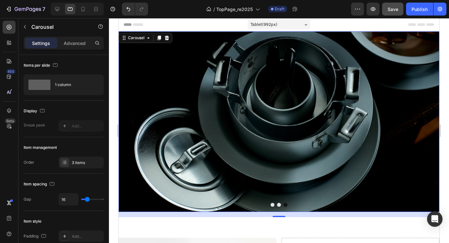
click at [273, 205] on button "Dot" at bounding box center [273, 205] width 4 height 4
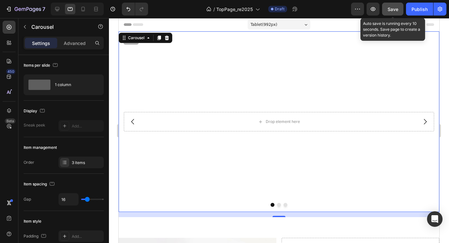
click at [392, 10] on span "Save" at bounding box center [393, 8] width 11 height 5
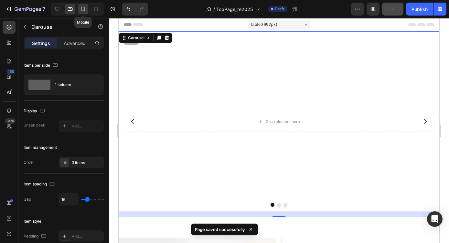
click at [85, 8] on icon at bounding box center [83, 9] width 6 height 6
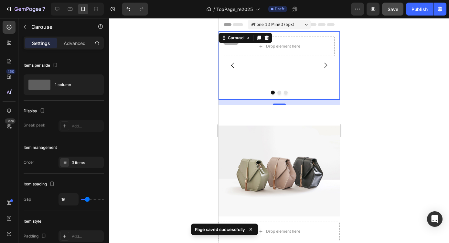
click at [250, 81] on div "Drop element here Hero Banner" at bounding box center [278, 65] width 121 height 68
click at [254, 93] on div at bounding box center [278, 93] width 121 height 4
click at [277, 92] on button "Dot" at bounding box center [279, 93] width 4 height 4
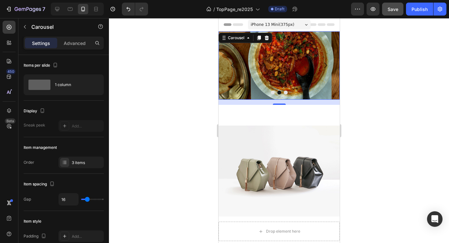
click at [273, 93] on button "Dot" at bounding box center [273, 93] width 4 height 4
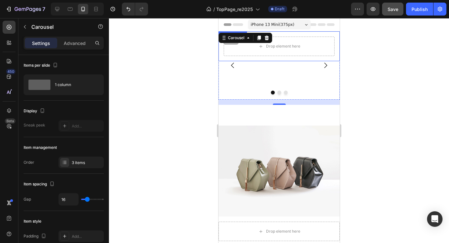
click at [254, 57] on div "Drop element here" at bounding box center [278, 46] width 121 height 30
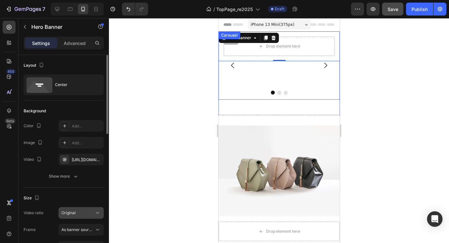
click at [78, 213] on div "Original" at bounding box center [77, 213] width 33 height 6
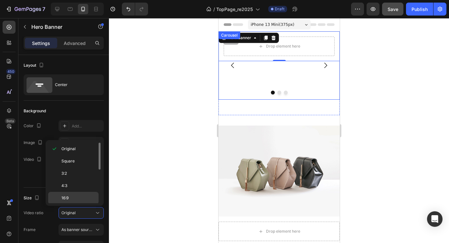
click at [77, 204] on div "16:9" at bounding box center [73, 210] width 50 height 12
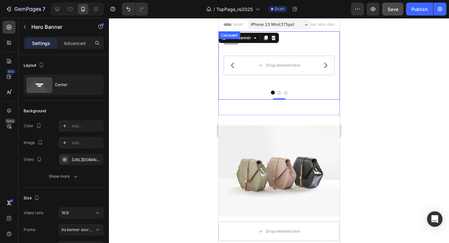
click at [277, 92] on button "Dot" at bounding box center [279, 93] width 4 height 4
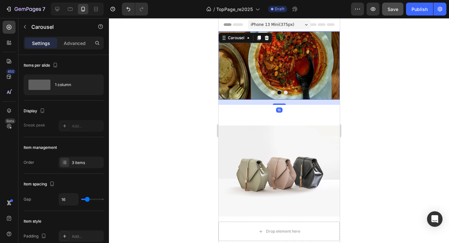
click at [284, 93] on button "Dot" at bounding box center [286, 93] width 4 height 4
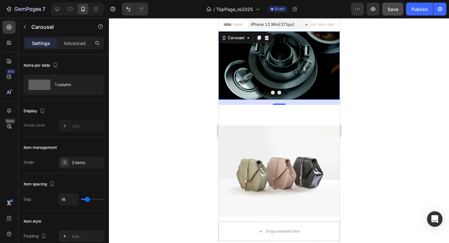
click at [272, 94] on button "Dot" at bounding box center [273, 93] width 4 height 4
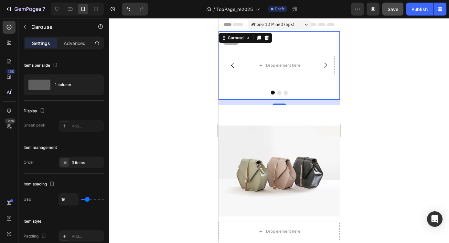
click at [271, 93] on button "Dot" at bounding box center [273, 93] width 4 height 4
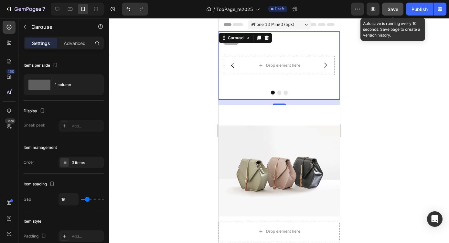
click at [392, 11] on span "Save" at bounding box center [393, 8] width 11 height 5
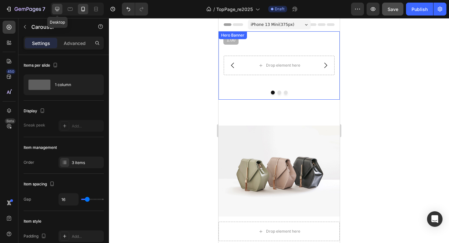
click at [61, 10] on div at bounding box center [57, 9] width 10 height 10
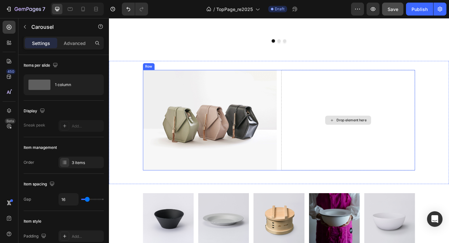
scroll to position [204, 0]
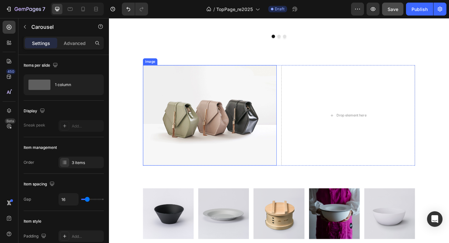
click at [257, 124] on img at bounding box center [224, 129] width 153 height 114
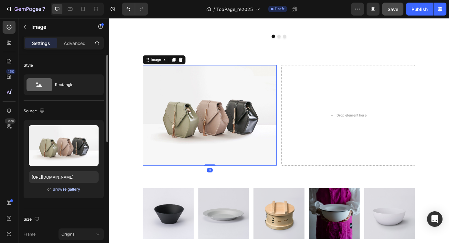
click at [74, 188] on div "Browse gallery" at bounding box center [66, 189] width 27 height 6
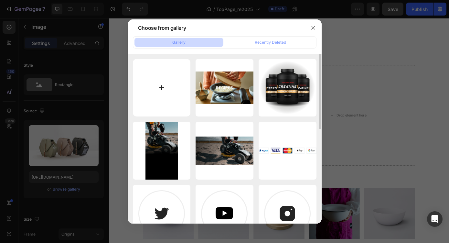
click at [158, 88] on input "file" at bounding box center [162, 88] width 58 height 58
type input "C:\fakepath\about_hege1.jpg"
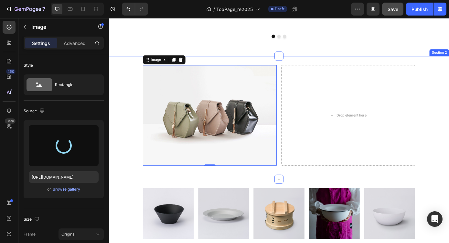
type input "https://cdn.shopify.com/s/files/1/0787/1938/5913/files/gempages_527668740104389…"
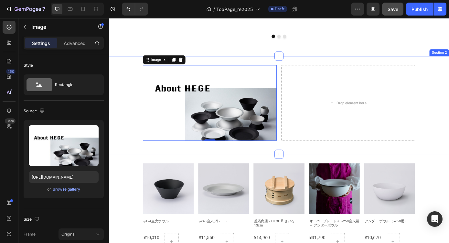
click at [450, 140] on div "Image 0 Drop element here Row" at bounding box center [303, 117] width 388 height 91
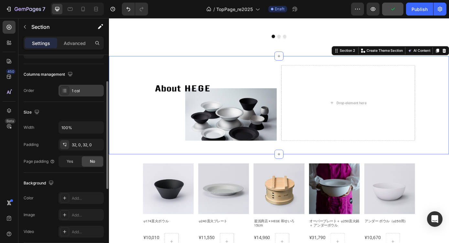
scroll to position [98, 0]
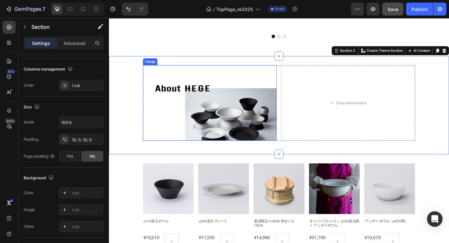
click at [193, 127] on img at bounding box center [224, 115] width 153 height 86
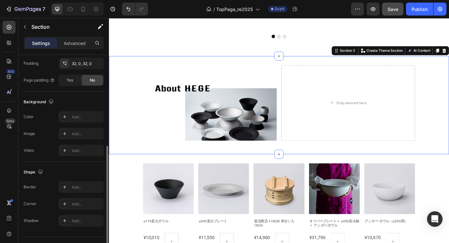
scroll to position [188, 0]
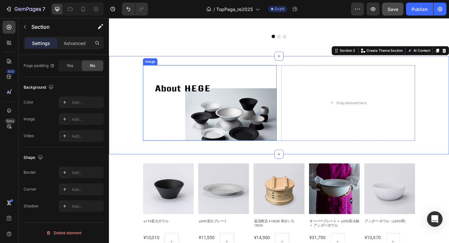
click at [188, 153] on img at bounding box center [224, 115] width 153 height 86
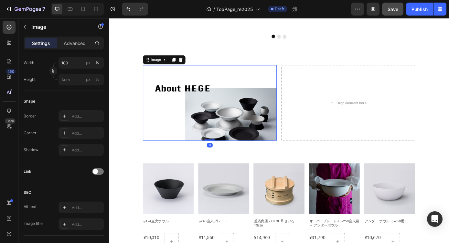
scroll to position [0, 0]
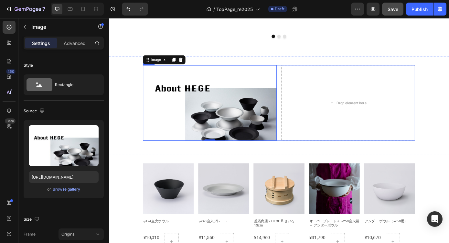
click at [302, 157] on div "Image 0 Drop element here Row" at bounding box center [303, 115] width 310 height 86
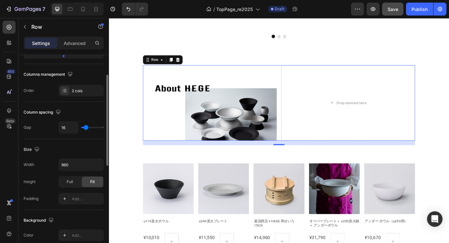
scroll to position [98, 0]
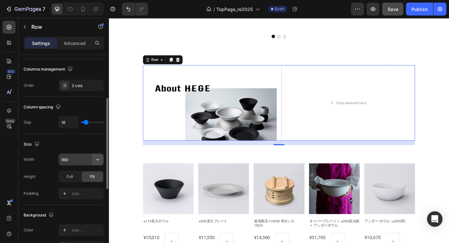
click at [98, 159] on icon "button" at bounding box center [97, 160] width 3 height 2
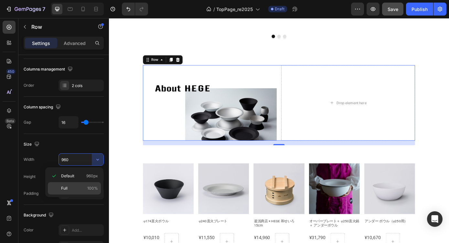
click at [90, 185] on div "Full 100%" at bounding box center [74, 188] width 53 height 12
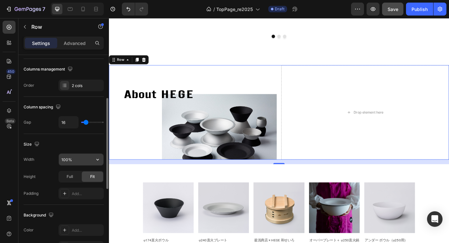
click at [82, 158] on input "100%" at bounding box center [81, 160] width 45 height 12
click at [99, 159] on icon "button" at bounding box center [97, 159] width 6 height 6
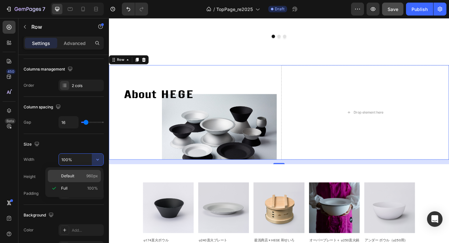
click at [82, 176] on p "Default 960px" at bounding box center [79, 176] width 37 height 6
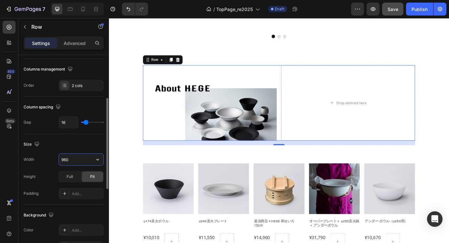
click at [76, 159] on input "960" at bounding box center [81, 160] width 45 height 12
click at [76, 160] on input "960" at bounding box center [81, 160] width 45 height 12
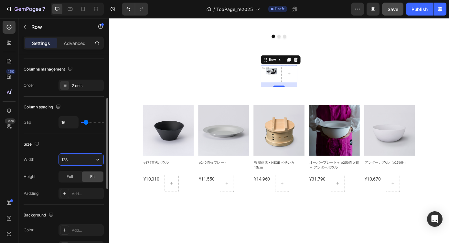
type input "1280"
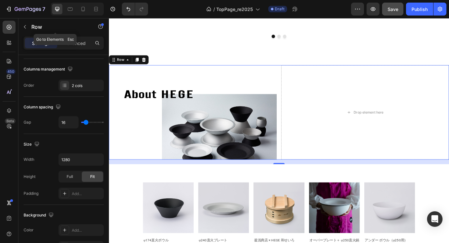
click at [25, 28] on icon "button" at bounding box center [24, 26] width 5 height 5
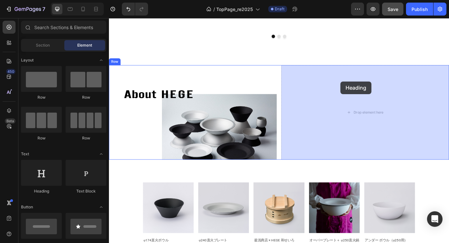
drag, startPoint x: 155, startPoint y: 195, endPoint x: 373, endPoint y: 90, distance: 242.5
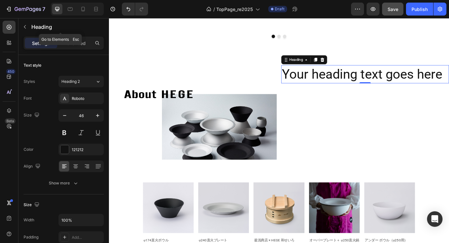
drag, startPoint x: 25, startPoint y: 26, endPoint x: 25, endPoint y: 39, distance: 12.9
click at [25, 27] on icon "button" at bounding box center [24, 26] width 5 height 5
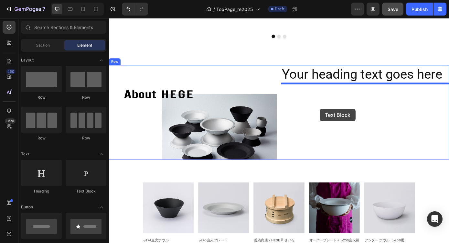
drag, startPoint x: 199, startPoint y: 194, endPoint x: 349, endPoint y: 121, distance: 167.1
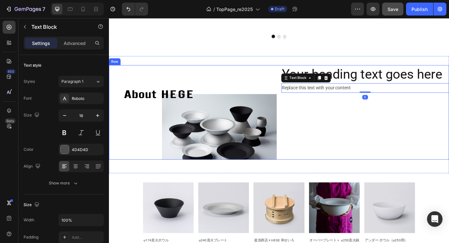
click at [386, 135] on div "Your heading text goes here Heading Replace this text with your content Text Bl…" at bounding box center [401, 126] width 191 height 108
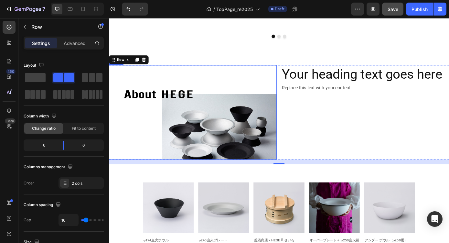
click at [269, 92] on img at bounding box center [204, 126] width 191 height 108
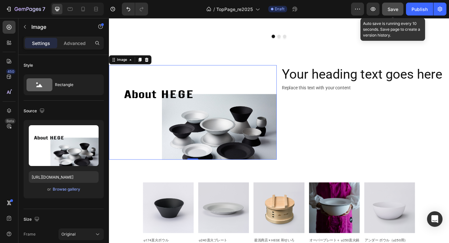
click at [394, 8] on span "Save" at bounding box center [393, 8] width 11 height 5
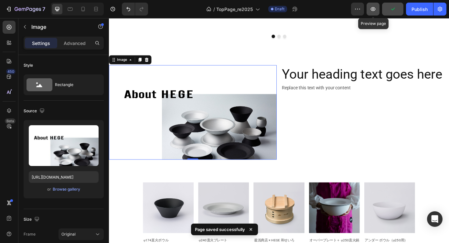
click at [375, 11] on icon "button" at bounding box center [373, 9] width 6 height 6
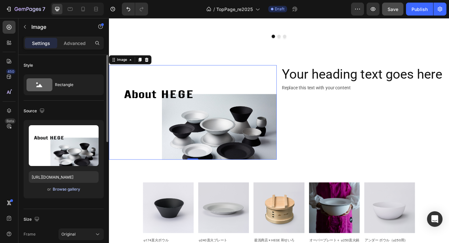
click at [66, 188] on div "Browse gallery" at bounding box center [66, 189] width 27 height 6
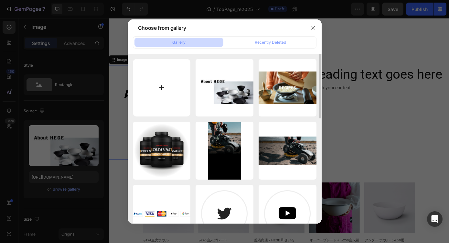
click at [160, 87] on input "file" at bounding box center [162, 88] width 58 height 58
type input "C:\fakepath\about_hege1.jpg"
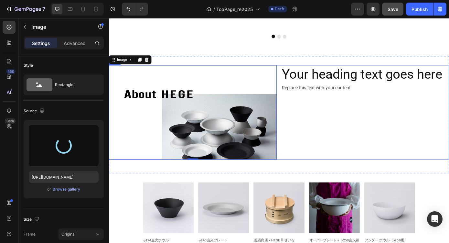
type input "https://cdn.shopify.com/s/files/1/0787/1938/5913/files/gempages_527668740104389…"
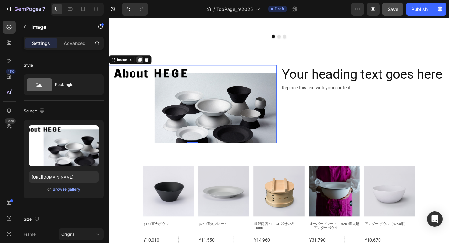
click at [145, 68] on icon at bounding box center [144, 65] width 5 height 5
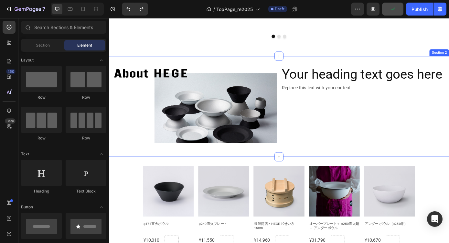
click at [325, 161] on div "Image Your heading text goes here Heading Replace this text with your content T…" at bounding box center [303, 119] width 388 height 94
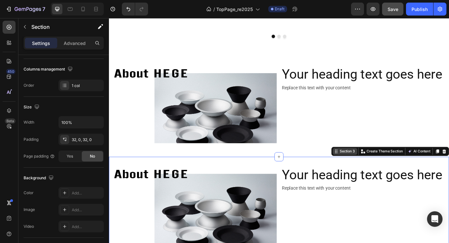
scroll to position [252, 0]
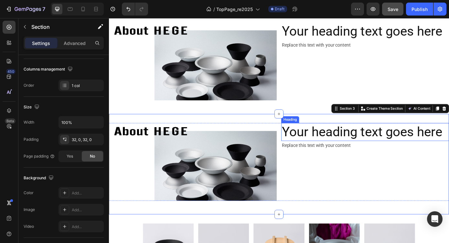
click at [327, 153] on h2 "Your heading text goes here" at bounding box center [401, 148] width 191 height 21
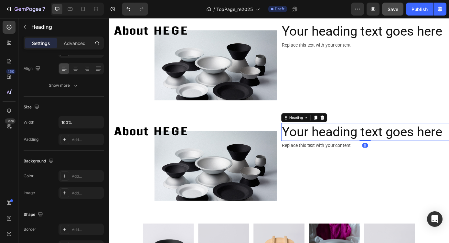
scroll to position [0, 0]
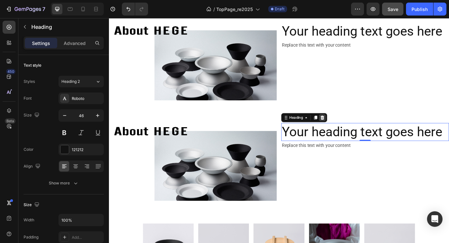
click at [351, 133] on icon at bounding box center [352, 131] width 4 height 5
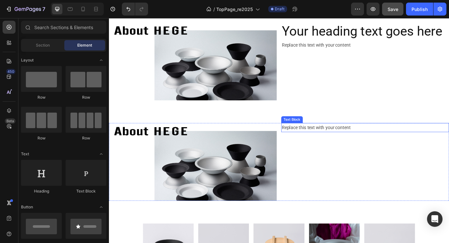
click at [346, 144] on div "Replace this text with your content" at bounding box center [401, 143] width 191 height 11
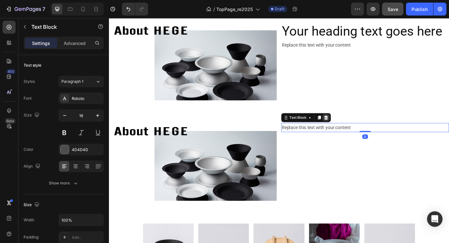
click at [356, 132] on icon at bounding box center [356, 131] width 5 height 5
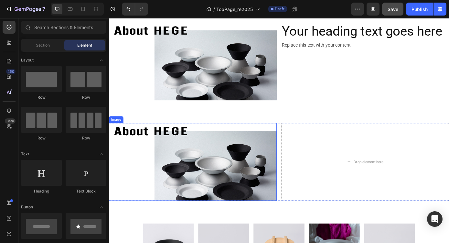
click at [284, 161] on img at bounding box center [204, 182] width 191 height 89
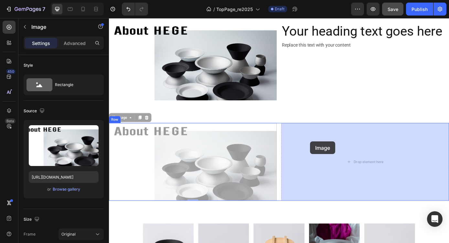
drag, startPoint x: 137, startPoint y: 140, endPoint x: 306, endPoint y: 157, distance: 170.0
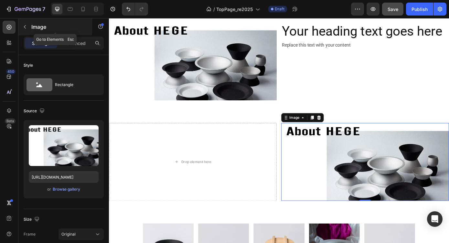
click at [25, 27] on icon "button" at bounding box center [25, 27] width 2 height 4
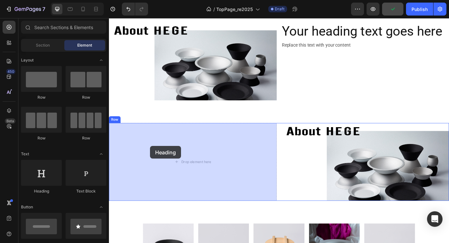
drag, startPoint x: 155, startPoint y: 197, endPoint x: 120, endPoint y: 179, distance: 40.1
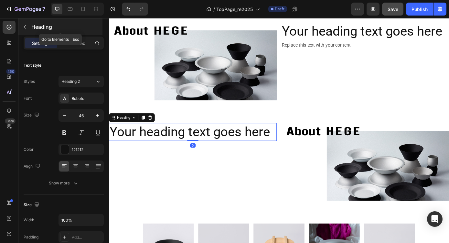
click at [23, 25] on icon "button" at bounding box center [24, 26] width 5 height 5
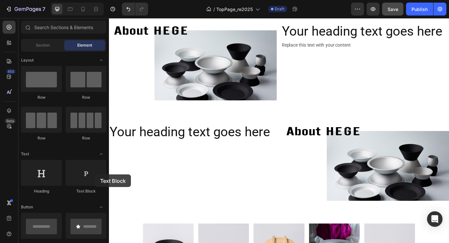
drag, startPoint x: 204, startPoint y: 192, endPoint x: 187, endPoint y: 201, distance: 19.1
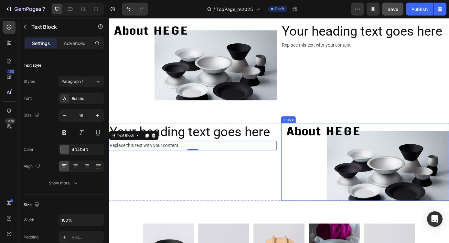
click at [399, 190] on img at bounding box center [401, 182] width 191 height 89
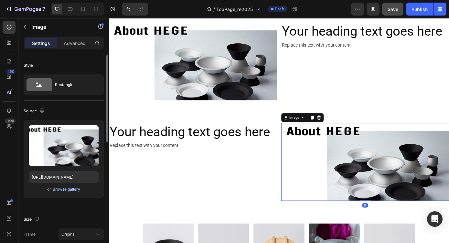
click at [75, 190] on div "Browse gallery" at bounding box center [66, 189] width 27 height 6
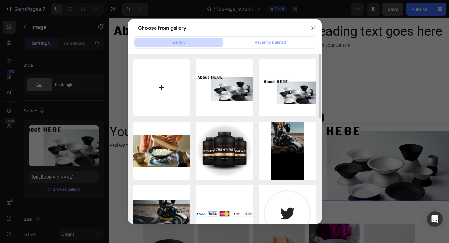
click at [155, 88] on input "file" at bounding box center [162, 88] width 58 height 58
type input "C:\fakepath\about_hege2.jpg"
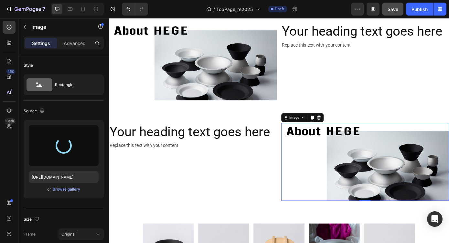
type input "https://cdn.shopify.com/s/files/1/0787/1938/5913/files/gempages_527668740104389…"
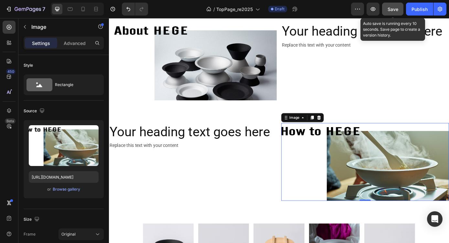
click at [396, 10] on span "Save" at bounding box center [393, 8] width 11 height 5
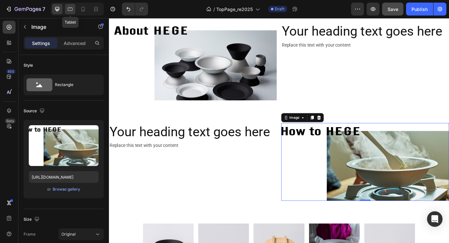
click at [71, 7] on icon at bounding box center [70, 9] width 5 height 4
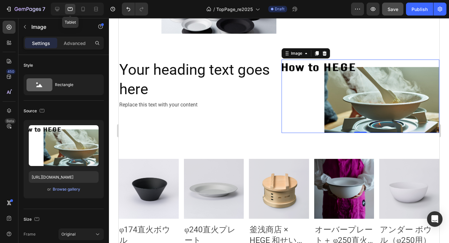
scroll to position [334, 0]
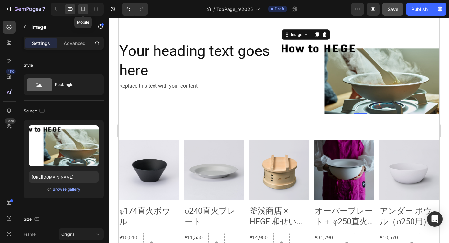
click at [81, 8] on icon at bounding box center [83, 9] width 4 height 5
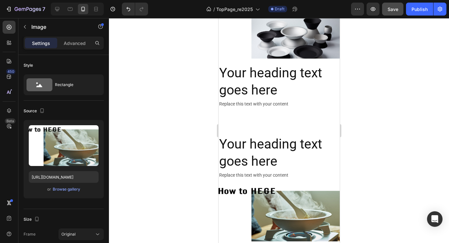
scroll to position [146, 0]
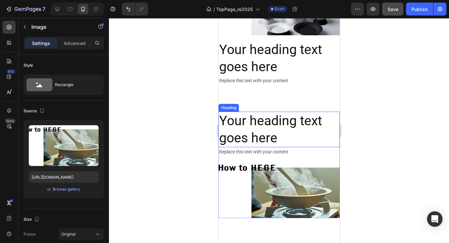
click at [333, 134] on h2 "Your heading text goes here" at bounding box center [278, 130] width 121 height 36
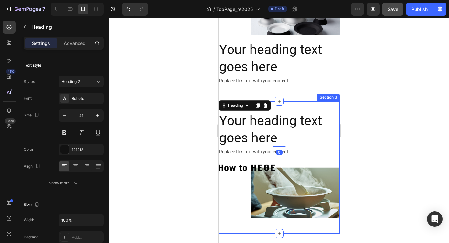
click at [335, 109] on div "Your heading text goes here Heading 0 Replace this text with your content Text …" at bounding box center [278, 167] width 121 height 133
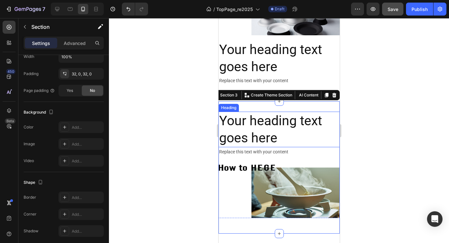
click at [263, 139] on h2 "Your heading text goes here" at bounding box center [278, 130] width 121 height 36
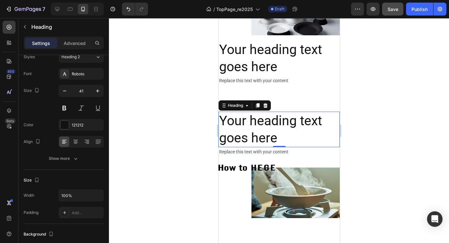
scroll to position [0, 0]
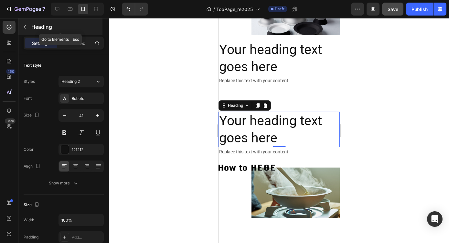
click at [25, 26] on icon "button" at bounding box center [25, 27] width 2 height 4
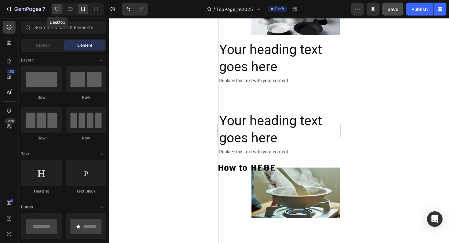
click at [59, 9] on icon at bounding box center [57, 9] width 6 height 6
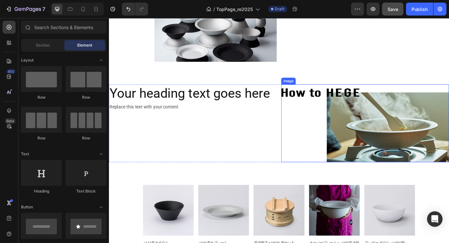
click at [319, 164] on img at bounding box center [401, 138] width 191 height 89
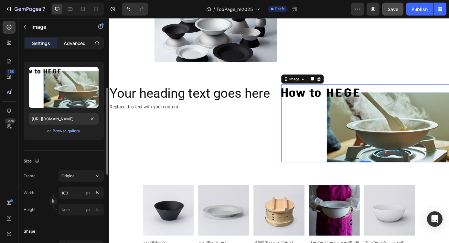
scroll to position [53, 0]
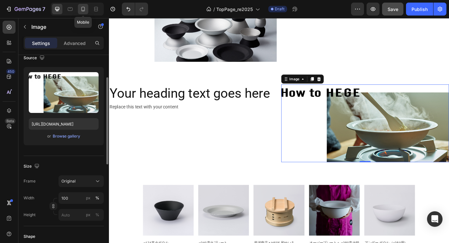
click at [84, 10] on icon at bounding box center [83, 9] width 6 height 6
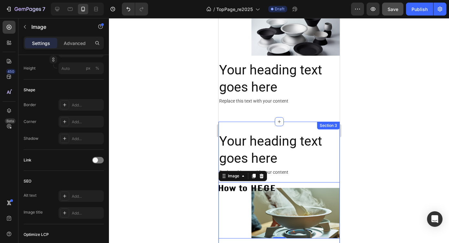
scroll to position [121, 0]
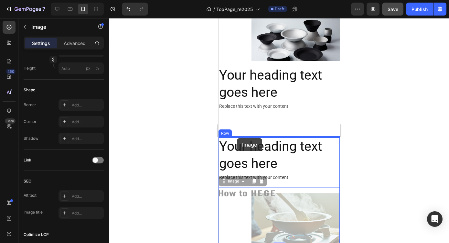
drag, startPoint x: 226, startPoint y: 182, endPoint x: 237, endPoint y: 138, distance: 45.3
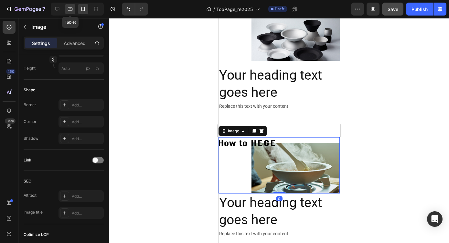
click at [73, 10] on icon at bounding box center [70, 9] width 6 height 6
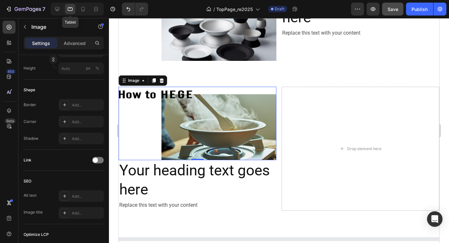
scroll to position [184, 0]
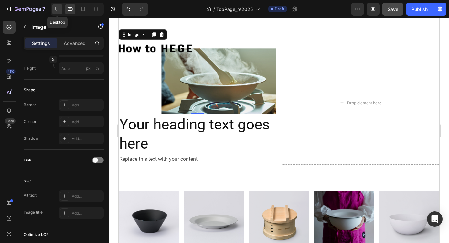
click at [59, 9] on icon at bounding box center [57, 9] width 4 height 4
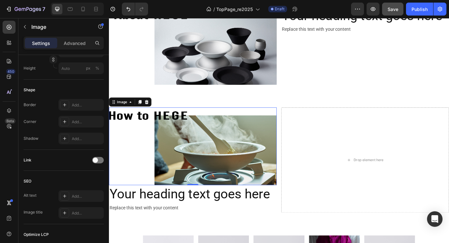
scroll to position [98, 0]
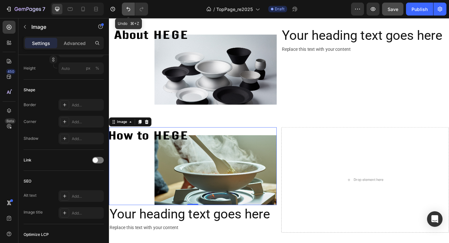
click at [127, 8] on icon "Undo/Redo" at bounding box center [128, 9] width 4 height 4
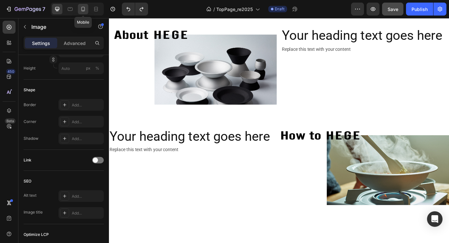
click at [86, 11] on icon at bounding box center [83, 9] width 6 height 6
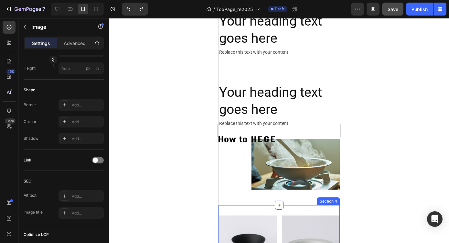
scroll to position [170, 0]
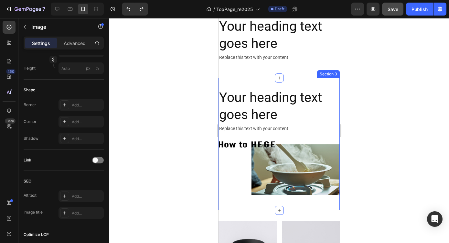
click at [330, 86] on div "Your heading text goes here Heading Replace this text with your content Text Bl…" at bounding box center [278, 144] width 121 height 133
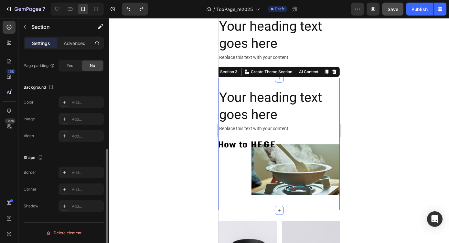
scroll to position [0, 0]
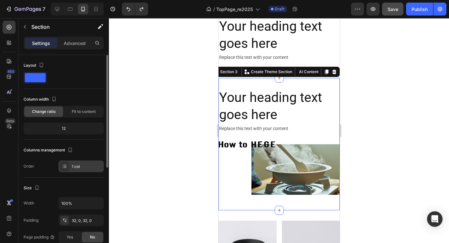
click at [67, 168] on icon at bounding box center [64, 166] width 5 height 5
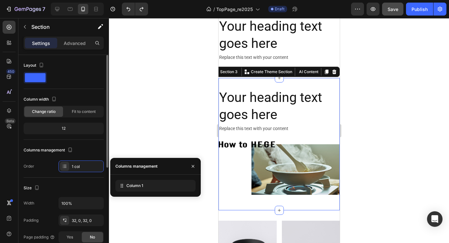
click at [44, 163] on div "Order 1 col" at bounding box center [64, 166] width 80 height 12
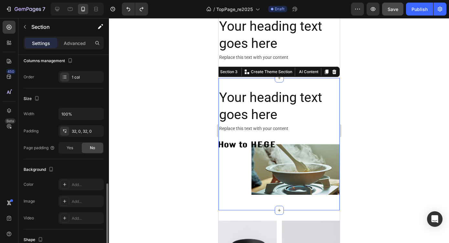
scroll to position [86, 0]
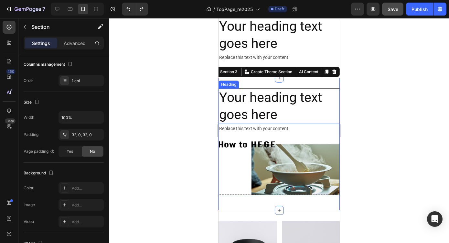
click at [278, 117] on h2 "Your heading text goes here" at bounding box center [278, 106] width 121 height 36
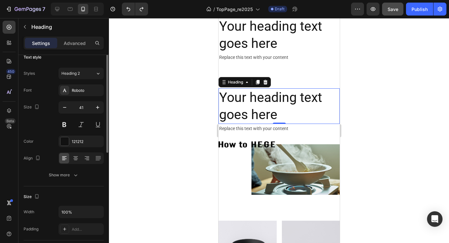
scroll to position [3, 0]
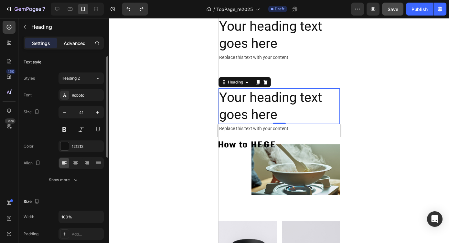
click at [80, 42] on p "Advanced" at bounding box center [75, 43] width 22 height 7
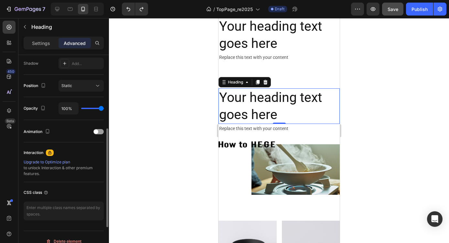
scroll to position [225, 0]
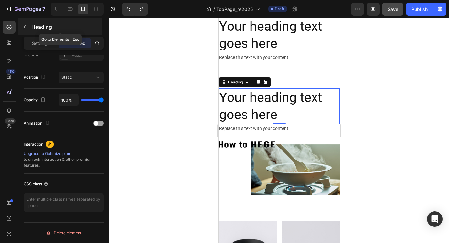
click at [26, 23] on button "button" at bounding box center [25, 27] width 10 height 10
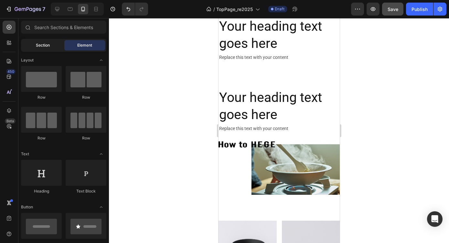
click at [53, 46] on div "Section" at bounding box center [42, 45] width 41 height 10
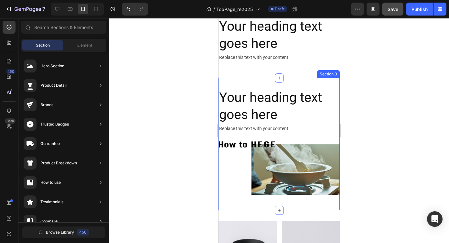
click at [338, 85] on div "Your heading text goes here Heading Replace this text with your content Text Bl…" at bounding box center [278, 144] width 121 height 133
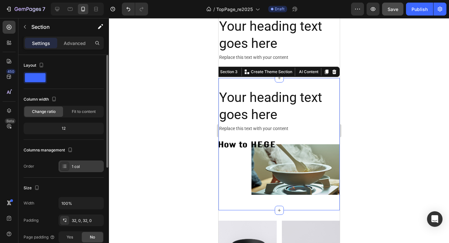
click at [83, 166] on div "1 col" at bounding box center [87, 167] width 30 height 6
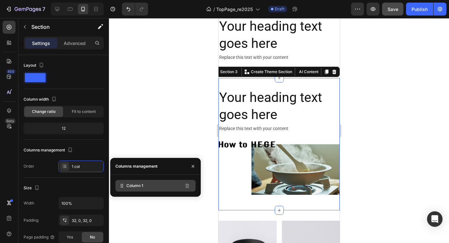
click at [166, 186] on div "Column 1" at bounding box center [155, 186] width 80 height 12
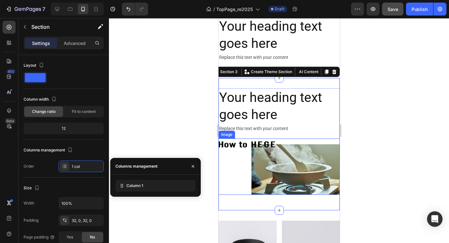
click at [250, 148] on img at bounding box center [278, 166] width 121 height 56
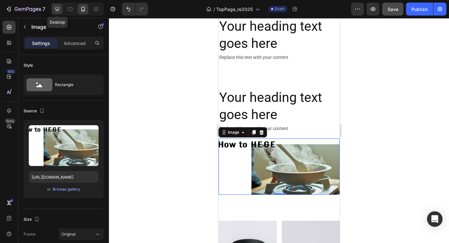
click at [58, 8] on icon at bounding box center [57, 9] width 6 height 6
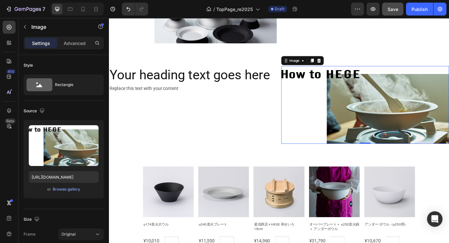
scroll to position [199, 0]
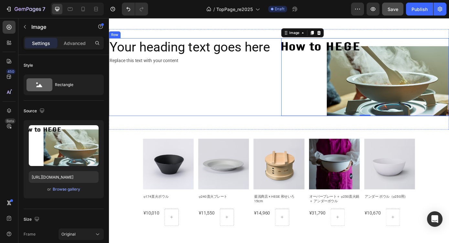
click at [277, 129] on div "Your heading text goes here Heading Replace this text with your content Text Bl…" at bounding box center [204, 85] width 191 height 89
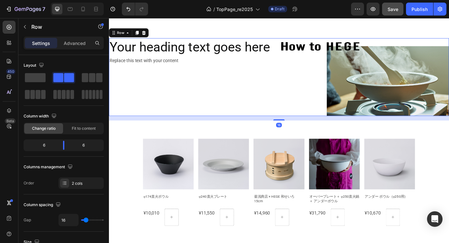
click at [292, 91] on div "Your heading text goes here Heading Replace this text with your content Text Bl…" at bounding box center [204, 85] width 191 height 89
click at [254, 81] on div "Your heading text goes here Heading Replace this text with your content Text Bl…" at bounding box center [204, 85] width 191 height 89
click at [346, 80] on img at bounding box center [401, 85] width 191 height 89
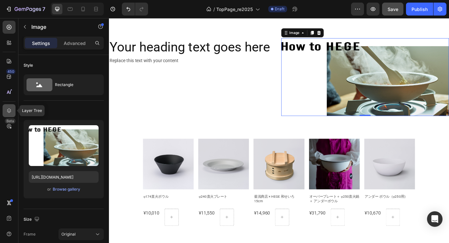
click at [12, 110] on icon at bounding box center [9, 110] width 6 height 6
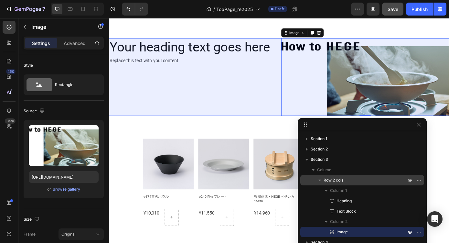
click at [363, 177] on div "Row 2 cols" at bounding box center [362, 180] width 119 height 10
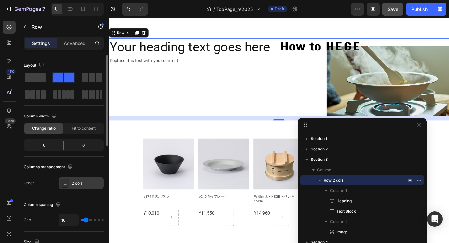
click at [83, 183] on div "2 cols" at bounding box center [87, 183] width 30 height 6
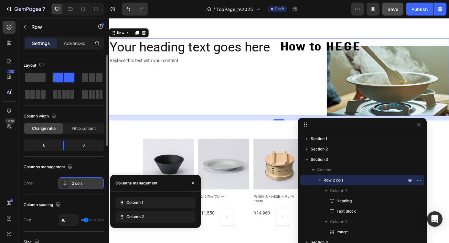
click at [83, 183] on div "2 cols" at bounding box center [87, 183] width 30 height 6
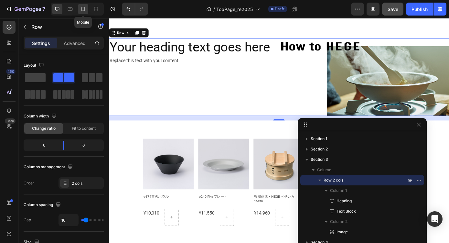
click at [84, 9] on icon at bounding box center [83, 9] width 4 height 5
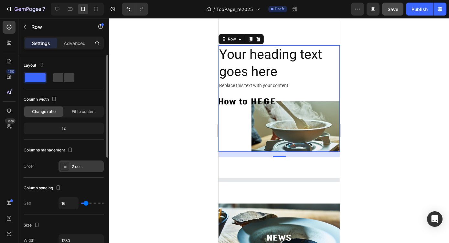
scroll to position [217, 0]
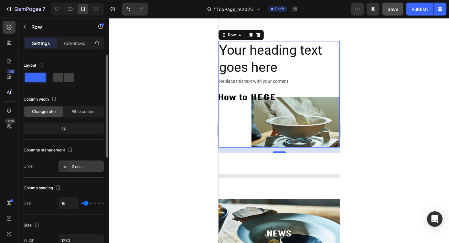
click at [84, 165] on div "2 cols" at bounding box center [87, 167] width 30 height 6
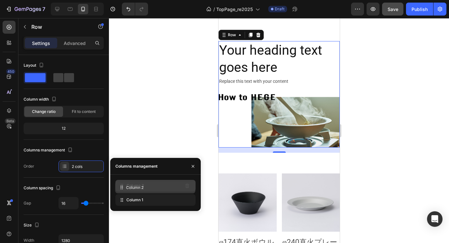
drag, startPoint x: 123, startPoint y: 200, endPoint x: 123, endPoint y: 188, distance: 12.3
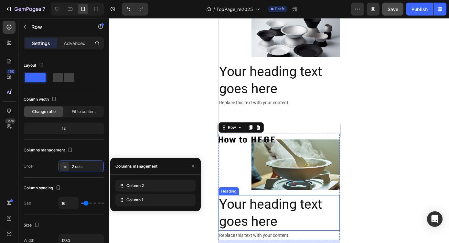
scroll to position [119, 0]
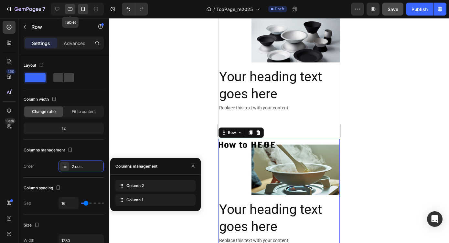
click at [72, 10] on icon at bounding box center [70, 9] width 6 height 6
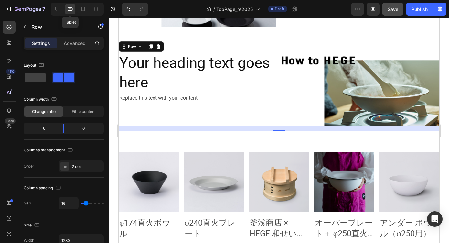
scroll to position [184, 0]
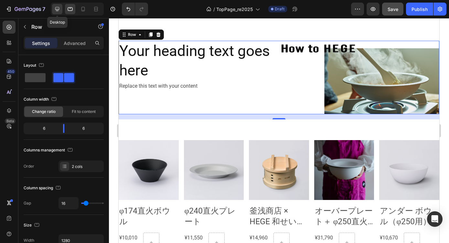
click at [59, 8] on icon at bounding box center [57, 9] width 6 height 6
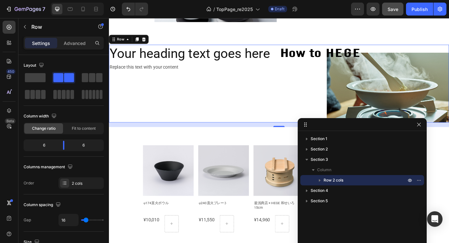
scroll to position [199, 0]
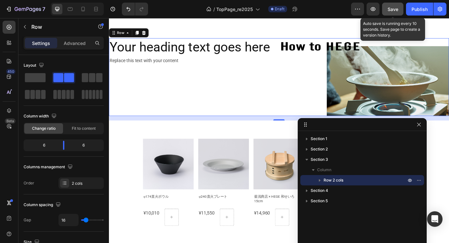
click at [396, 7] on span "Save" at bounding box center [393, 8] width 11 height 5
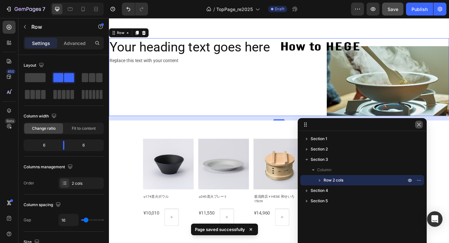
click at [418, 124] on icon "button" at bounding box center [418, 124] width 5 height 5
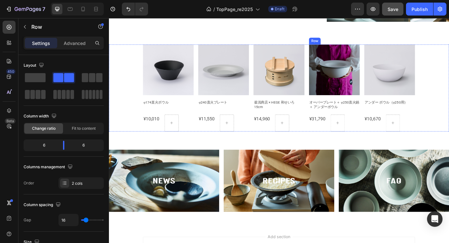
scroll to position [529, 0]
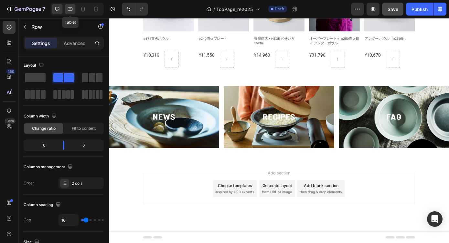
click at [69, 6] on icon at bounding box center [70, 9] width 6 height 6
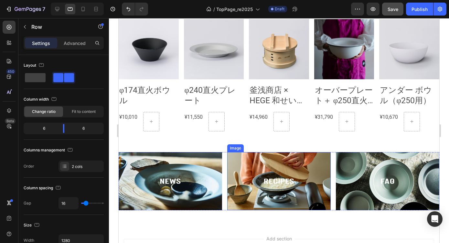
scroll to position [480, 0]
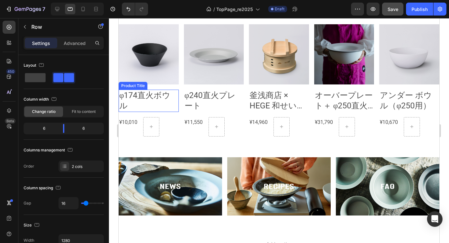
click at [127, 93] on h2 "φ174直火ボウル" at bounding box center [149, 101] width 60 height 22
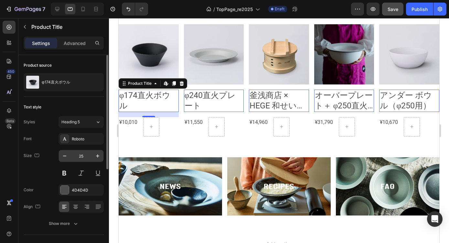
click at [78, 155] on input "25" at bounding box center [80, 156] width 21 height 12
type input "12"
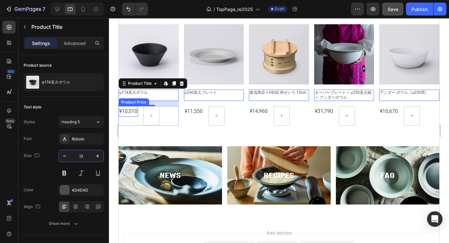
click at [133, 113] on div "¥10,010" at bounding box center [128, 111] width 19 height 11
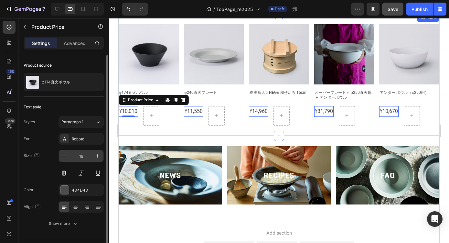
click at [84, 154] on input "16" at bounding box center [80, 156] width 21 height 12
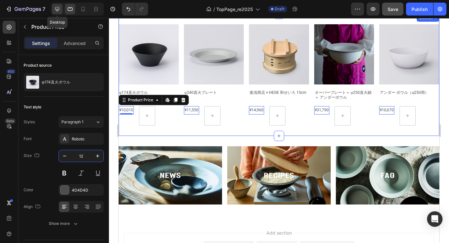
click at [58, 7] on icon at bounding box center [57, 9] width 6 height 6
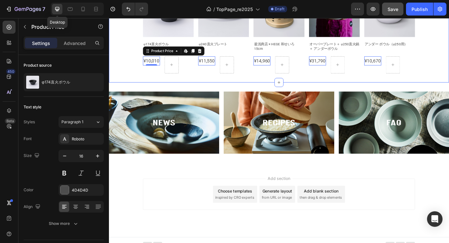
scroll to position [529, 0]
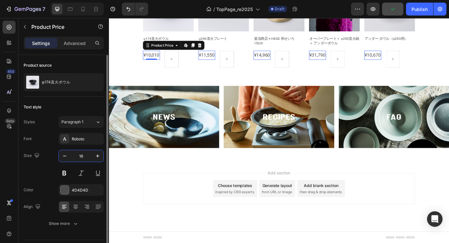
click at [80, 155] on input "16" at bounding box center [80, 156] width 21 height 12
type input "12"
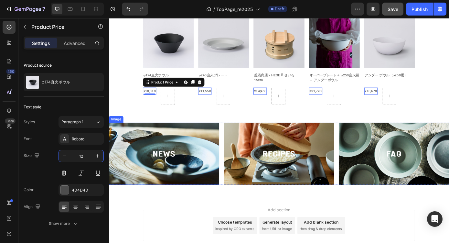
scroll to position [428, 0]
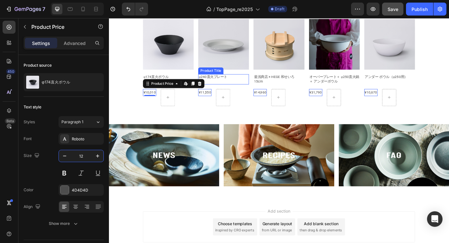
click at [206, 85] on h2 "φ240直火プレート" at bounding box center [177, 85] width 58 height 6
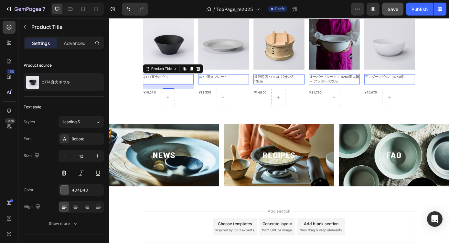
click at [172, 88] on h2 "φ174直火ボウル" at bounding box center [177, 85] width 58 height 6
click at [97, 157] on icon "button" at bounding box center [97, 156] width 6 height 6
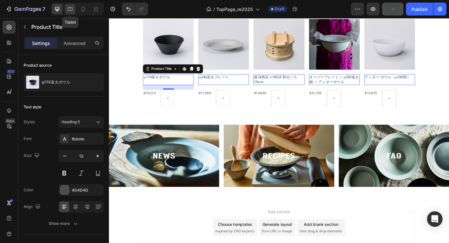
click at [68, 6] on icon at bounding box center [70, 9] width 6 height 6
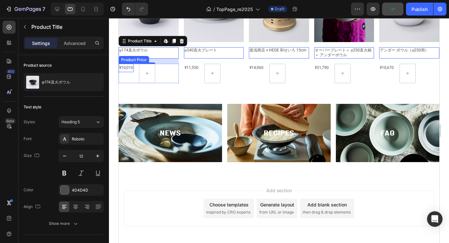
scroll to position [472, 0]
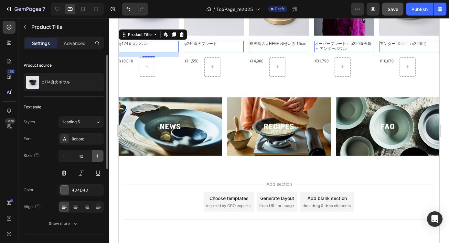
click at [97, 155] on icon "button" at bounding box center [97, 156] width 6 height 6
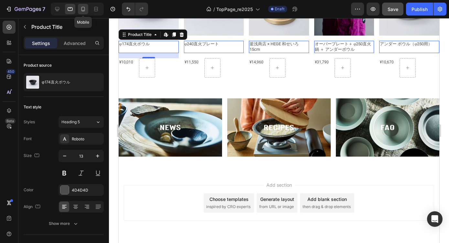
click at [82, 9] on icon at bounding box center [83, 9] width 6 height 6
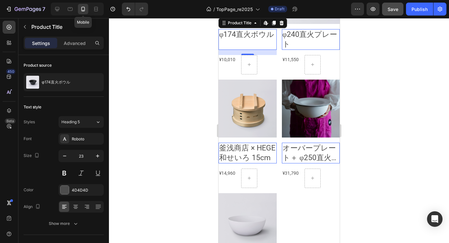
scroll to position [445, 0]
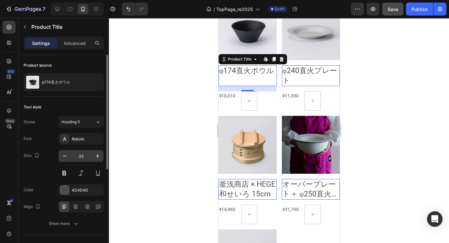
click at [84, 155] on input "23" at bounding box center [80, 156] width 21 height 12
type input "12"
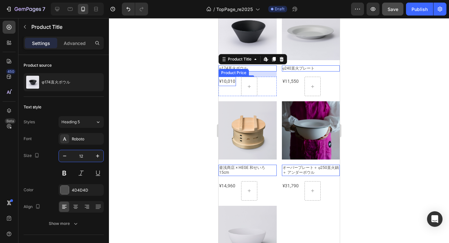
click at [228, 83] on div "¥10,010" at bounding box center [226, 81] width 17 height 9
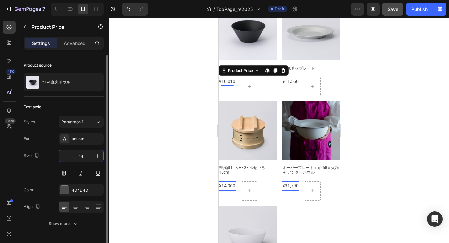
click at [76, 154] on input "14" at bounding box center [80, 156] width 21 height 12
type input "12"
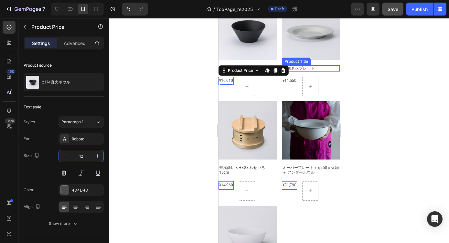
click at [276, 69] on h2 "φ240直火プレート" at bounding box center [247, 68] width 58 height 6
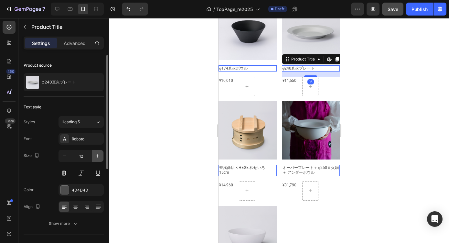
click at [99, 156] on icon "button" at bounding box center [97, 155] width 3 height 3
click at [65, 157] on icon "button" at bounding box center [64, 156] width 6 height 6
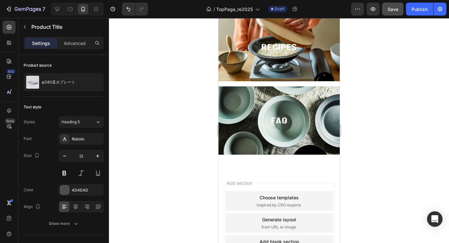
scroll to position [833, 0]
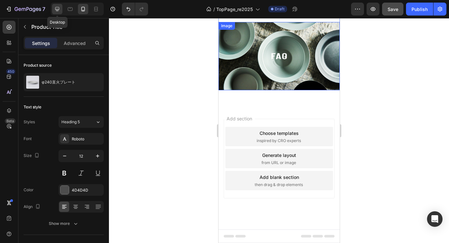
click at [56, 10] on icon at bounding box center [57, 9] width 4 height 4
type input "13"
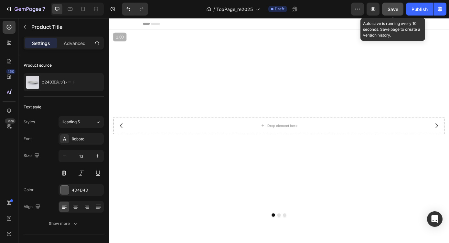
click at [391, 10] on span "Save" at bounding box center [393, 8] width 11 height 5
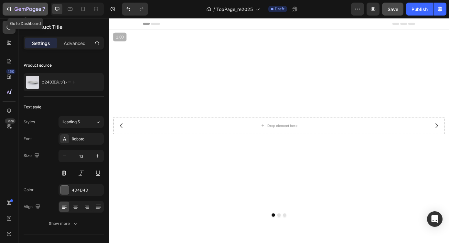
click at [5, 6] on button "7" at bounding box center [26, 9] width 46 height 13
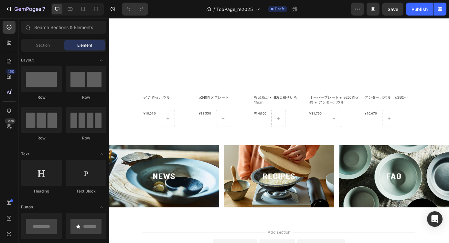
scroll to position [356, 0]
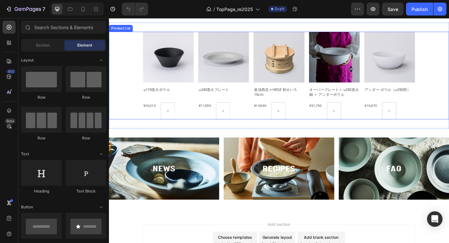
click at [449, 134] on div "Product Images φ174直火ボウル Product Title ¥10,010 Product Price Product Price Row …" at bounding box center [303, 84] width 388 height 100
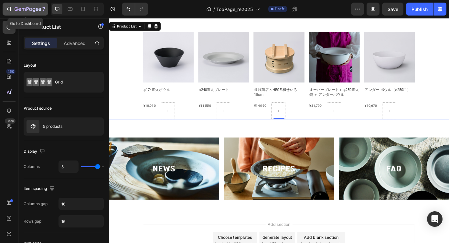
click at [15, 9] on icon "button" at bounding box center [28, 9] width 27 height 5
